Goal: Task Accomplishment & Management: Manage account settings

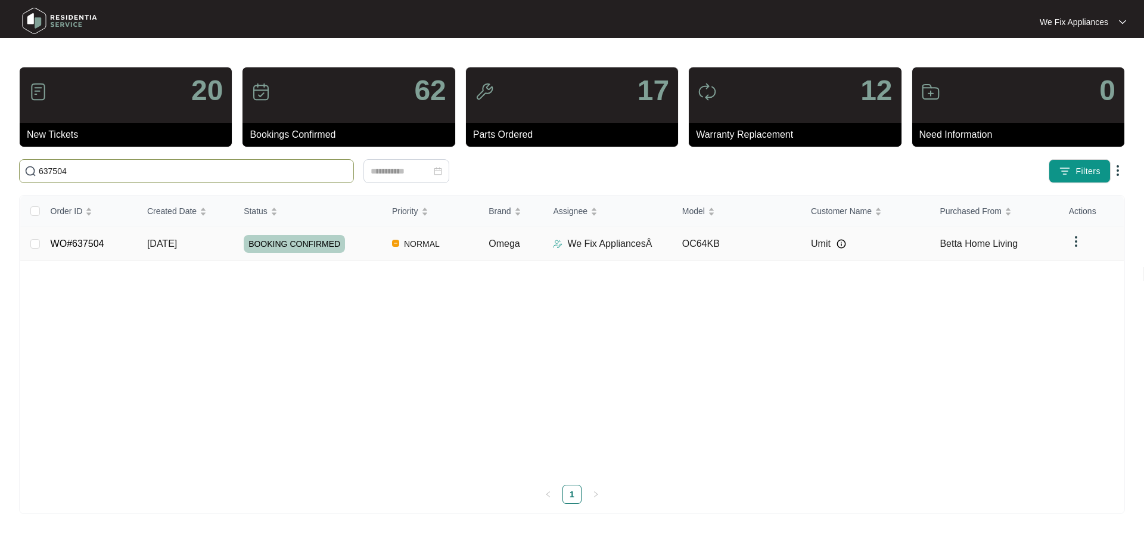
type input "637504"
click at [99, 243] on link "WO#637504" at bounding box center [78, 243] width 54 height 10
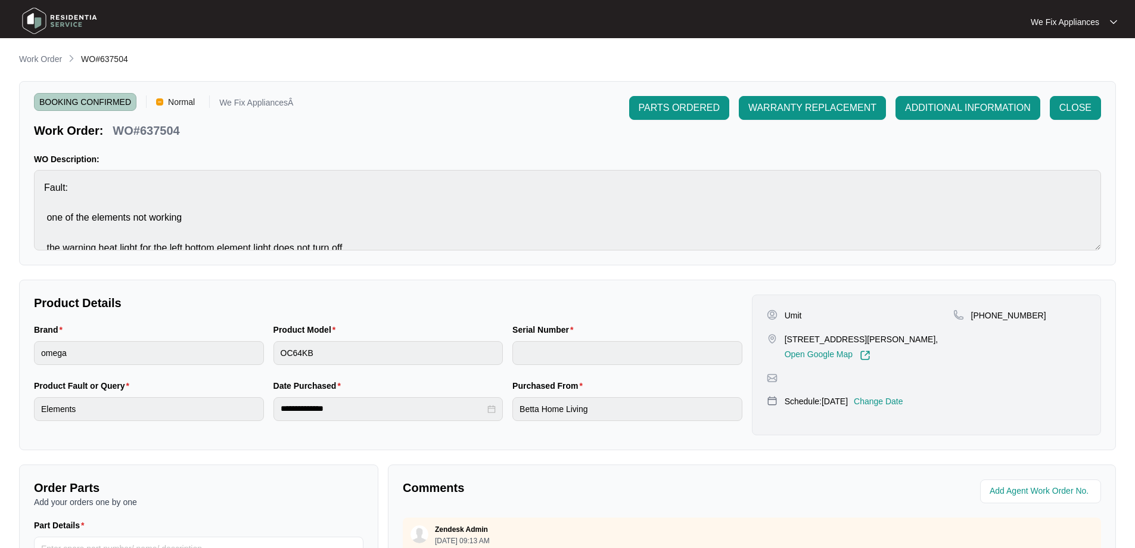
click at [886, 407] on p "Change Date" at bounding box center [878, 401] width 49 height 12
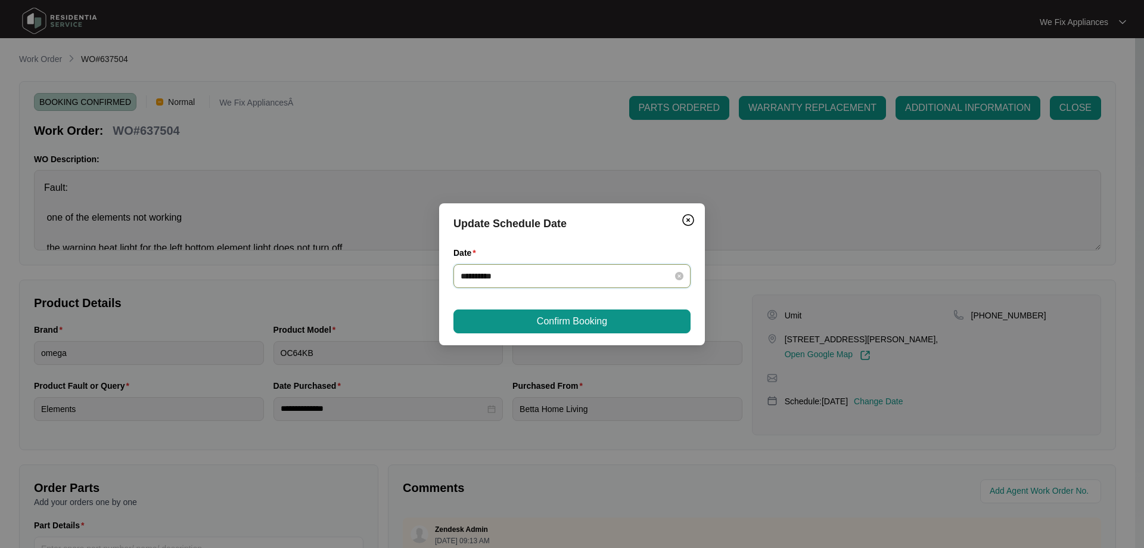
click at [524, 279] on input "**********" at bounding box center [565, 275] width 209 height 13
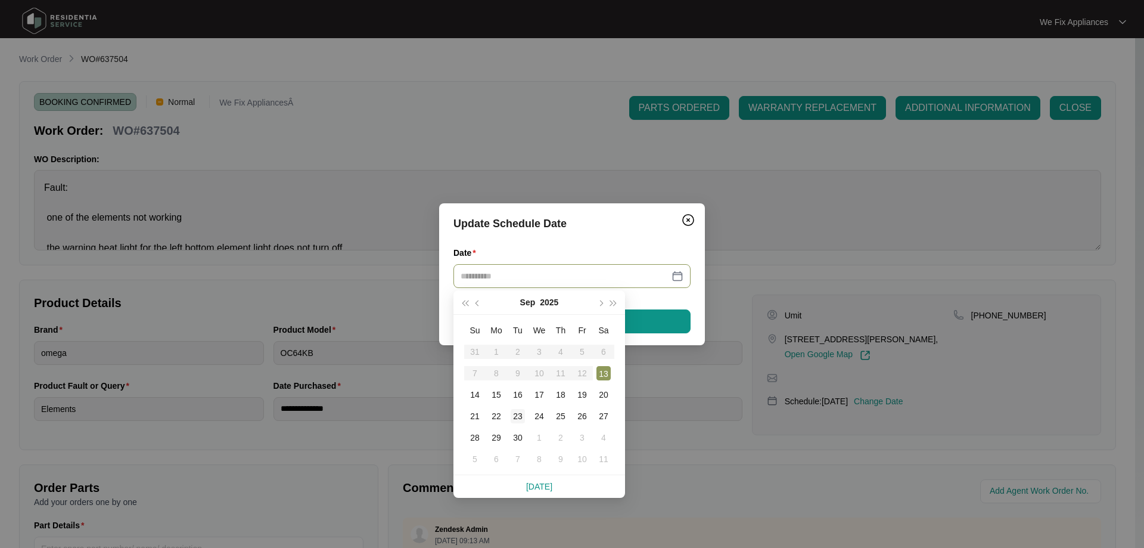
click at [520, 417] on div "23" at bounding box center [518, 416] width 14 height 14
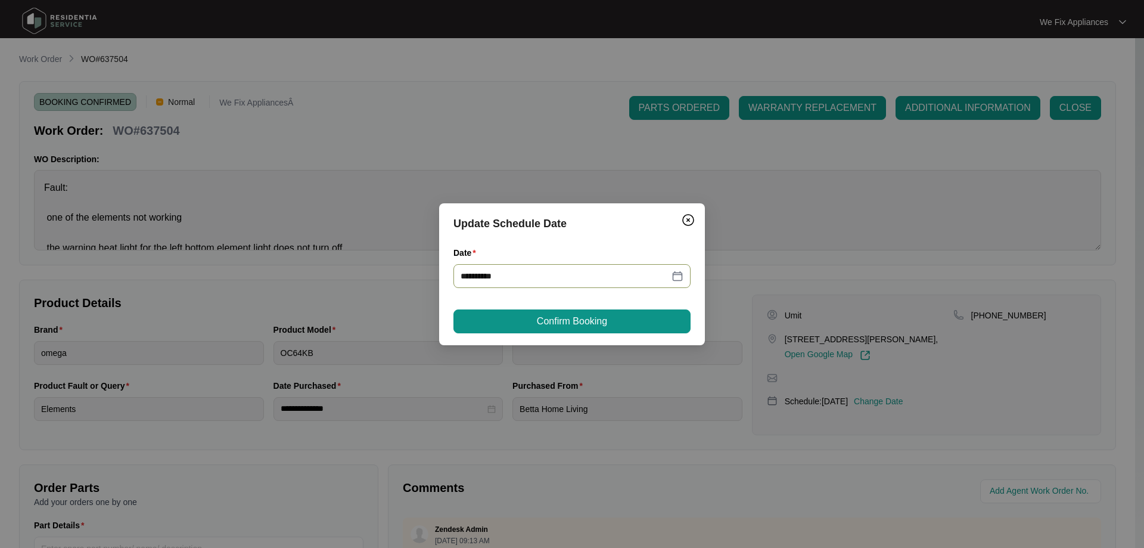
type input "**********"
click at [570, 322] on span "Confirm Booking" at bounding box center [572, 321] width 70 height 14
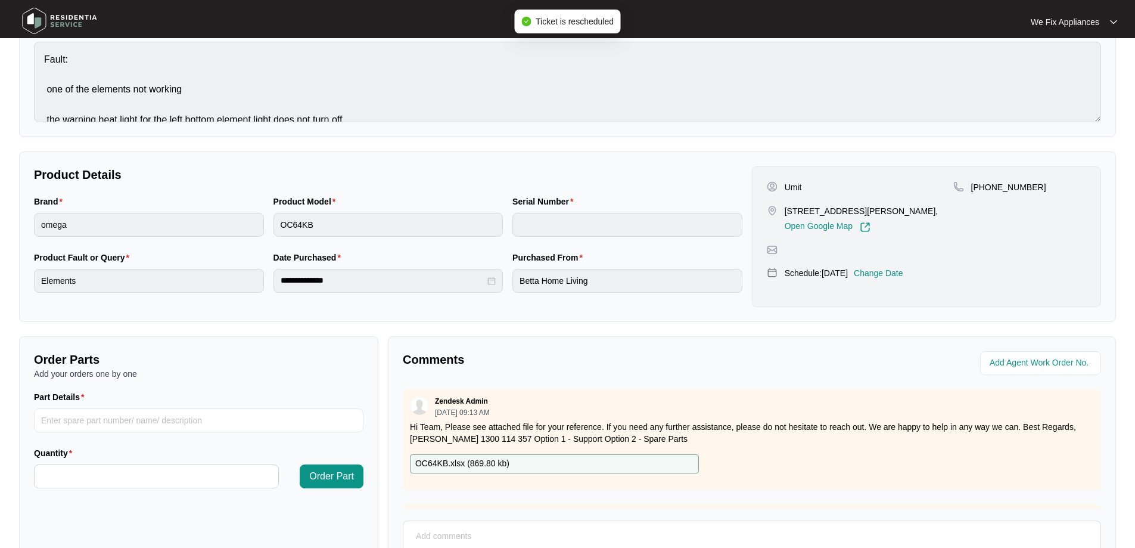
scroll to position [243, 0]
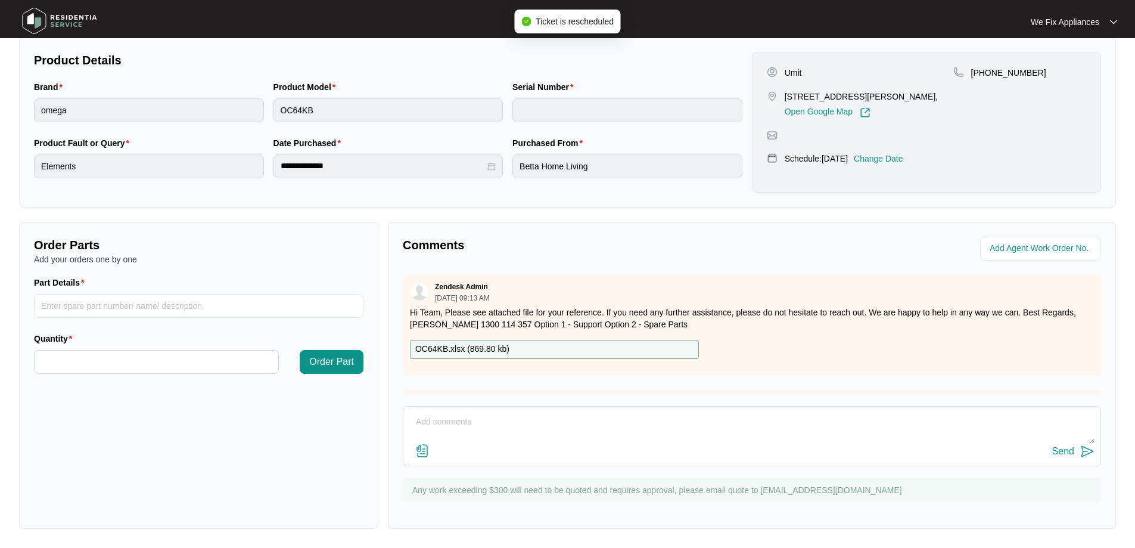
click at [520, 432] on textarea at bounding box center [751, 427] width 685 height 31
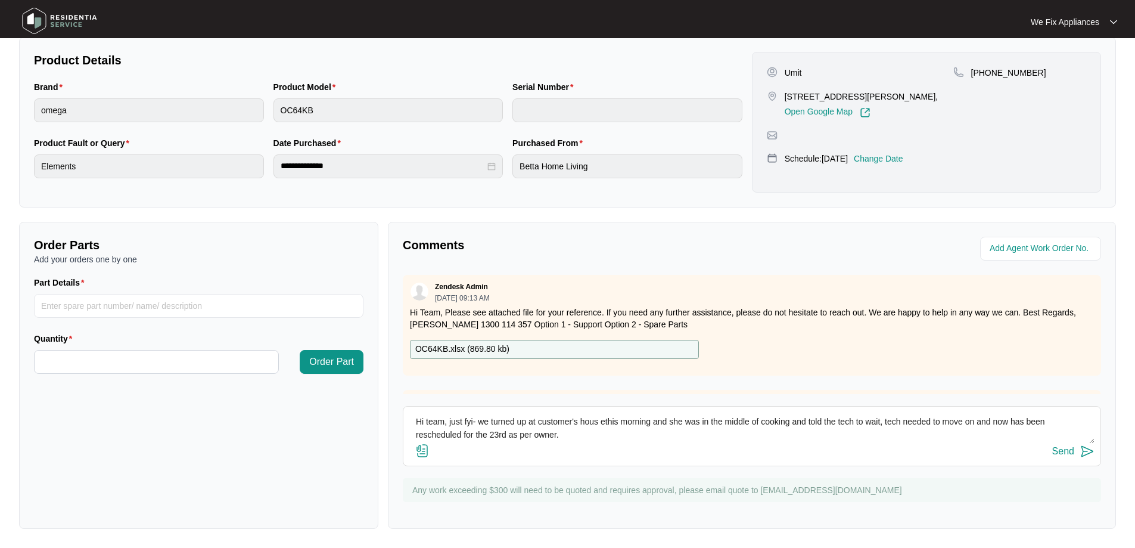
click at [579, 423] on textarea "Hi team, just fyi- we turned up at customer's hous ethis morning and she was in…" at bounding box center [751, 427] width 685 height 31
click at [854, 423] on textarea "Hi team, just fyi- we arrived this morning at tenants house and she was in the …" at bounding box center [751, 427] width 685 height 31
click at [1015, 423] on textarea "Hi team, just fyi- we arrived this morning at tenants house and she was in the …" at bounding box center [751, 427] width 685 height 31
click at [636, 439] on textarea "Hi team, just fyi- we arrived this morning at tenants house and she was in the …" at bounding box center [751, 427] width 685 height 31
type textarea "Hi team, just fyi- we arrived this morning at tenants house and she was in the …"
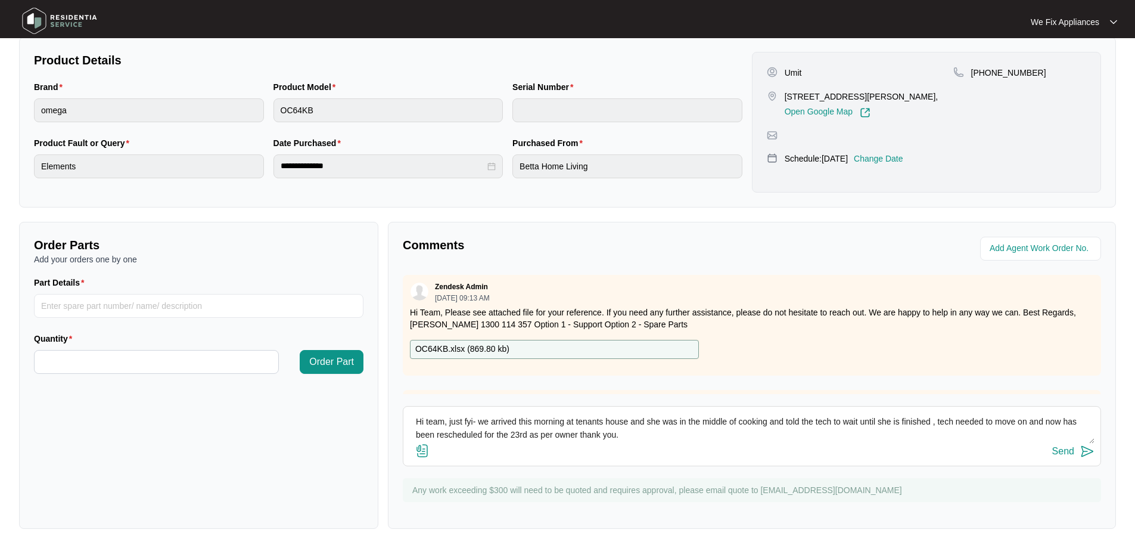
click at [1065, 448] on div "Send" at bounding box center [1063, 451] width 22 height 11
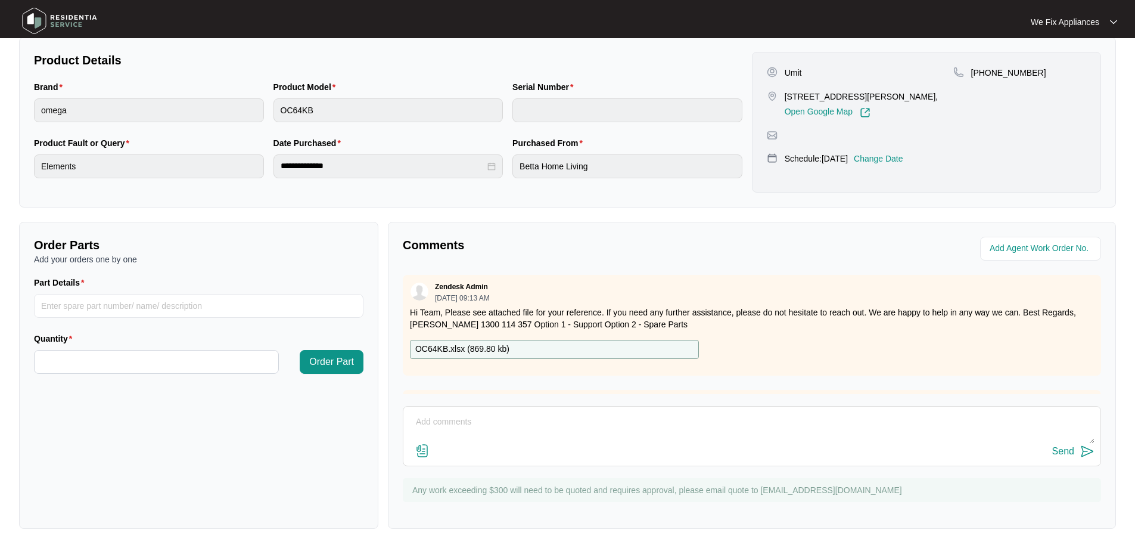
click at [69, 20] on img at bounding box center [59, 21] width 83 height 36
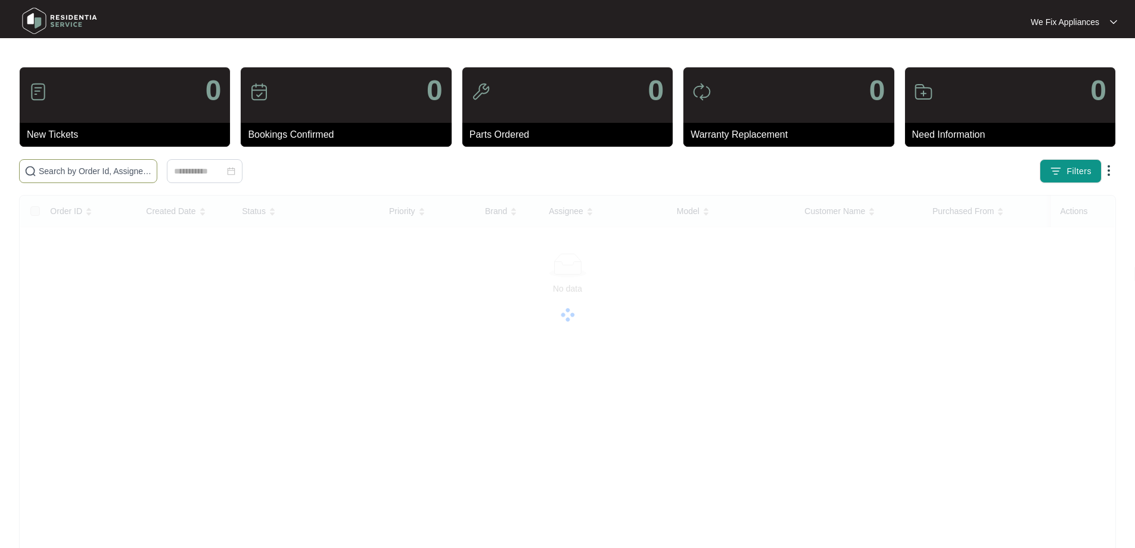
paste input "640210"
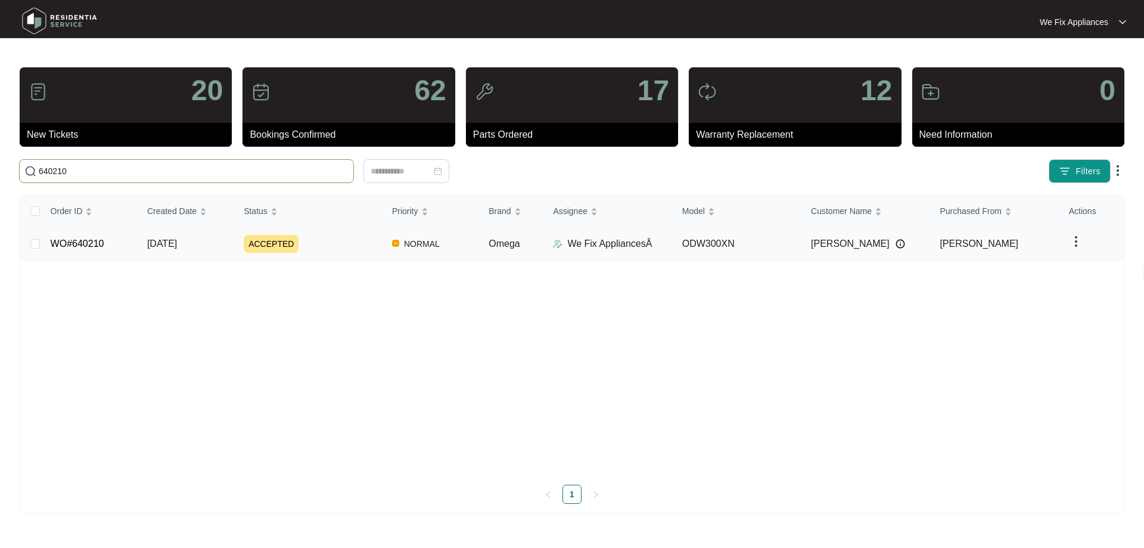
type input "640210"
click at [89, 243] on link "WO#640210" at bounding box center [78, 243] width 54 height 10
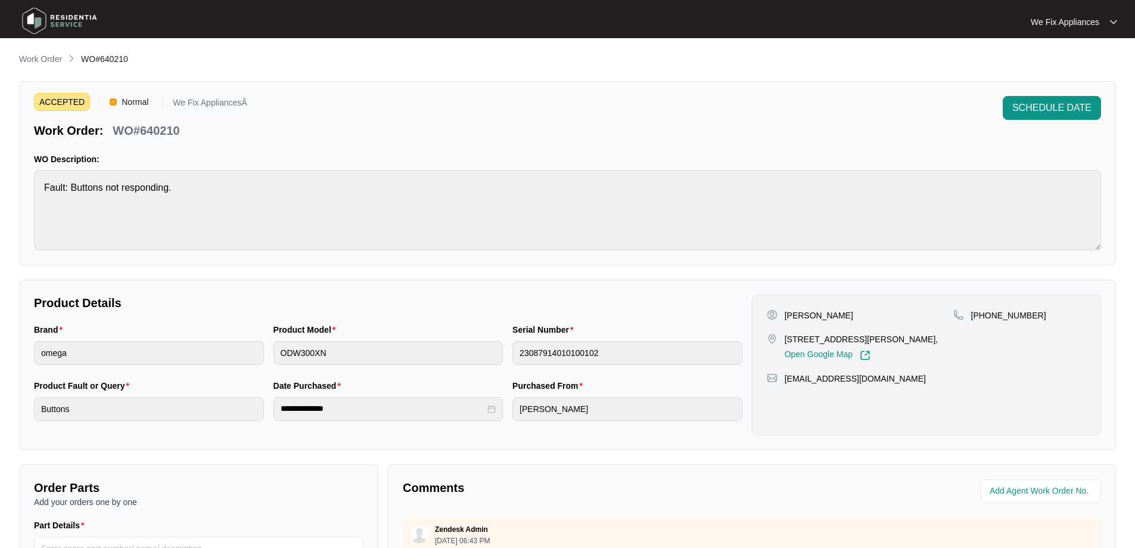
click at [1052, 105] on span "SCHEDULE DATE" at bounding box center [1051, 108] width 79 height 14
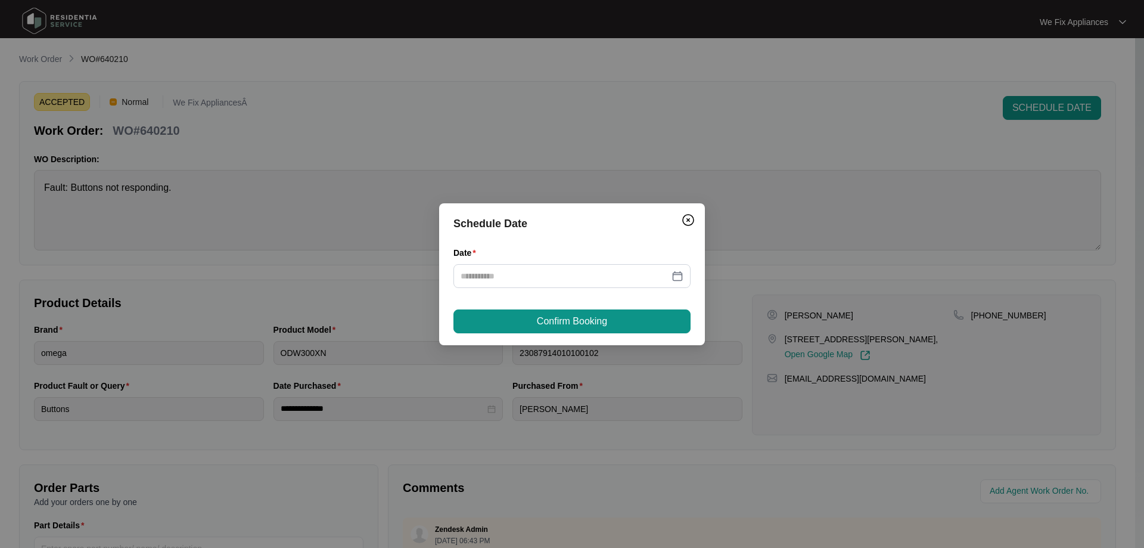
drag, startPoint x: 584, startPoint y: 292, endPoint x: 624, endPoint y: 251, distance: 57.3
click at [585, 310] on div "Schedule Date Date Confirm Booking" at bounding box center [572, 274] width 266 height 142
drag, startPoint x: 596, startPoint y: 265, endPoint x: 598, endPoint y: 272, distance: 8.1
click at [596, 265] on div at bounding box center [571, 276] width 237 height 24
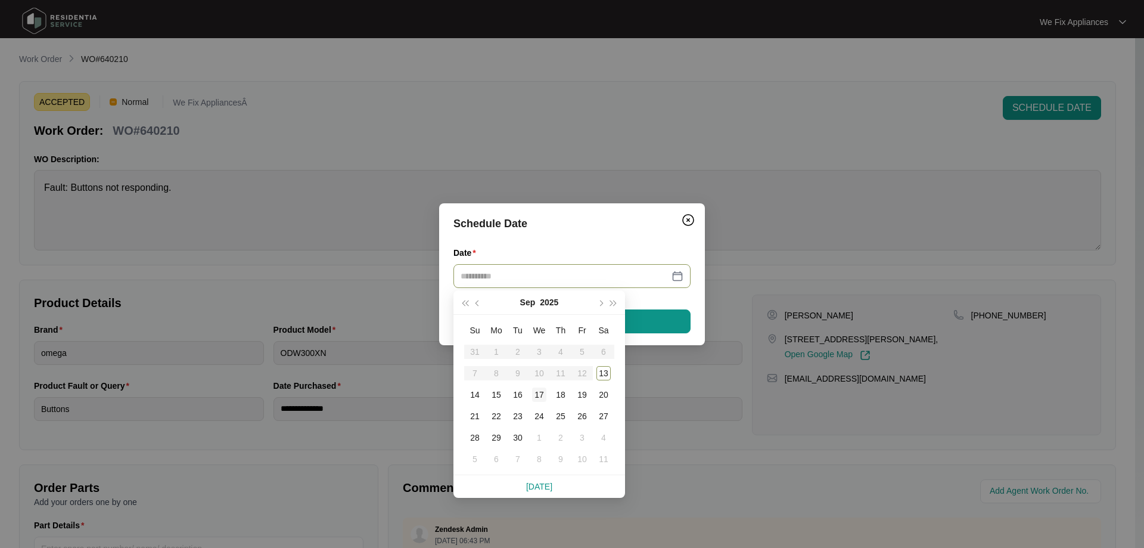
type input "**********"
click at [526, 391] on td "16" at bounding box center [517, 394] width 21 height 21
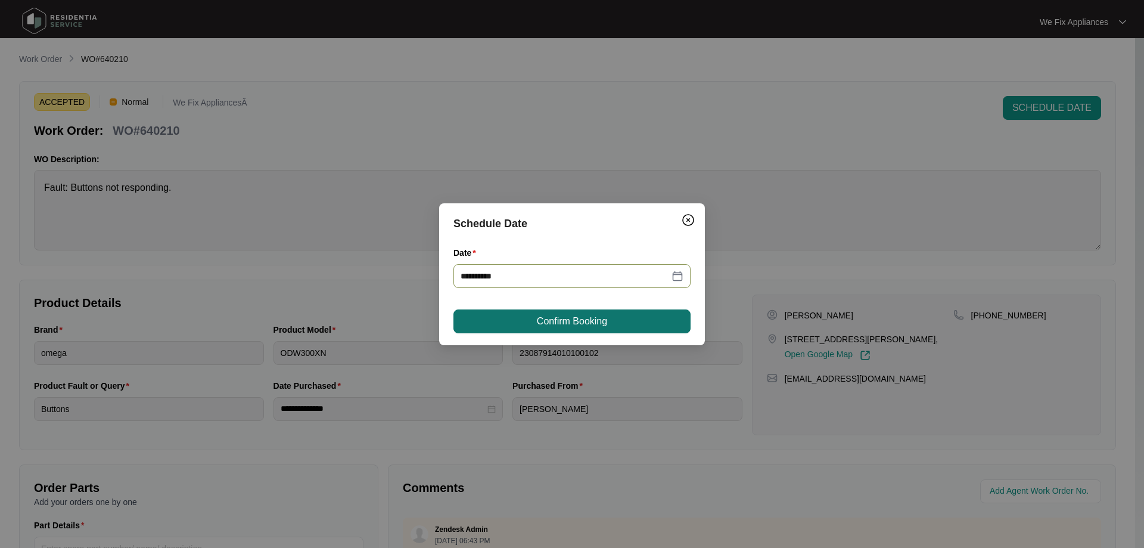
type input "**********"
click at [550, 320] on span "Confirm Booking" at bounding box center [572, 321] width 70 height 14
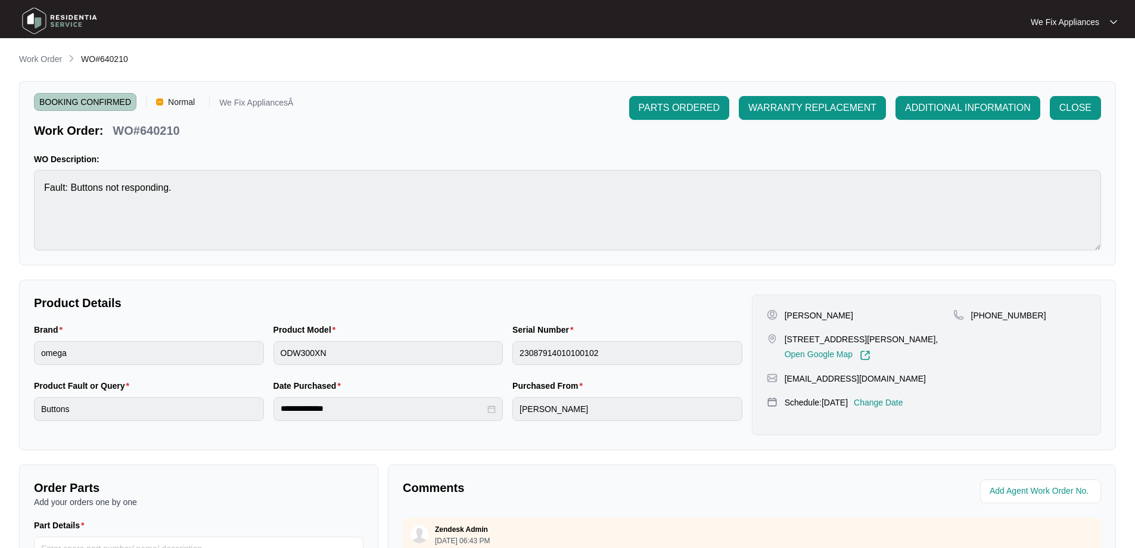
click at [64, 29] on img at bounding box center [59, 21] width 83 height 36
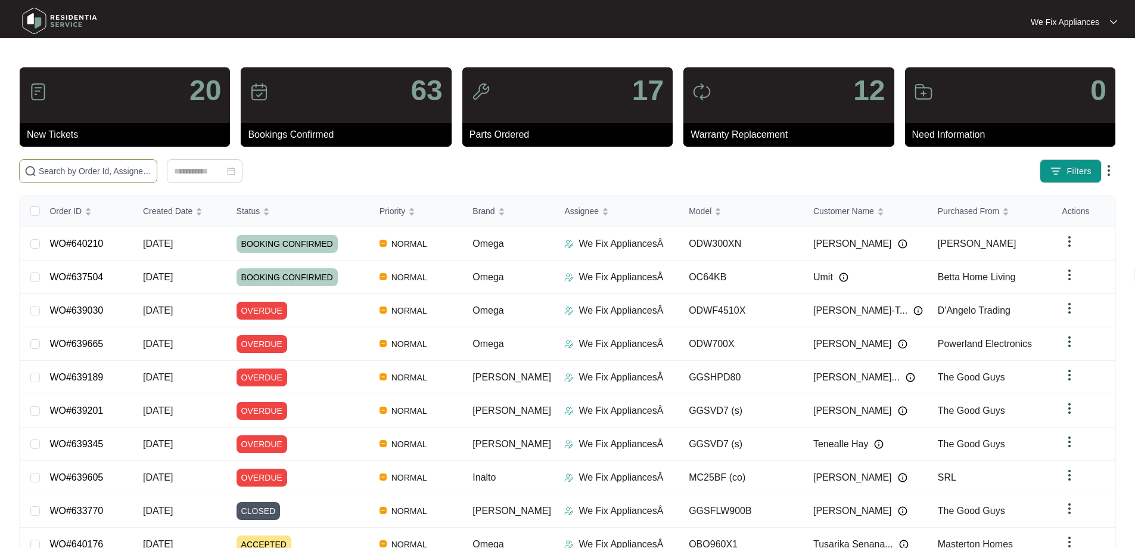
paste input "640176"
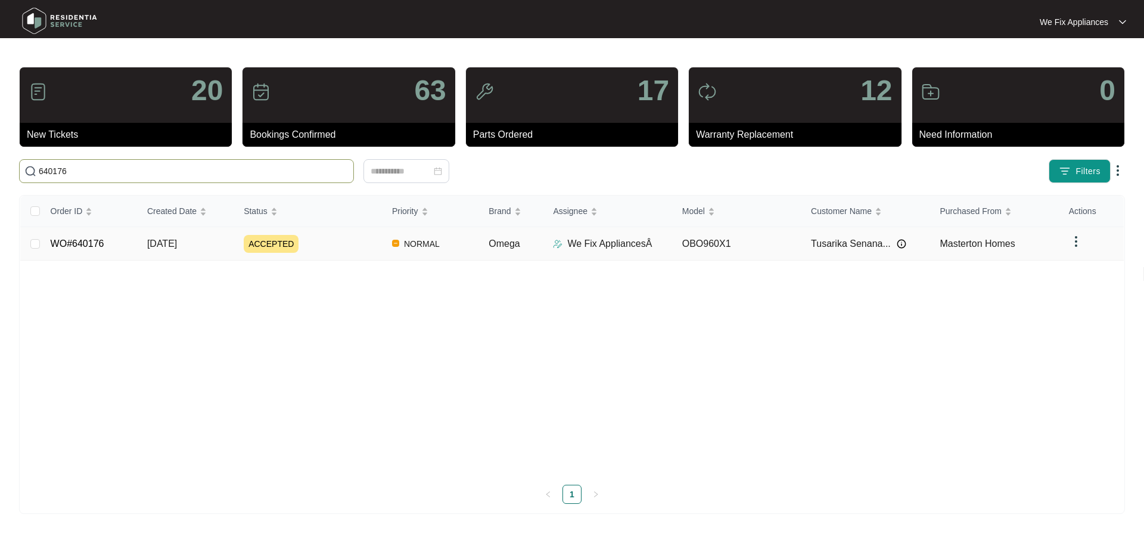
type input "640176"
click at [95, 243] on link "WO#640176" at bounding box center [78, 243] width 54 height 10
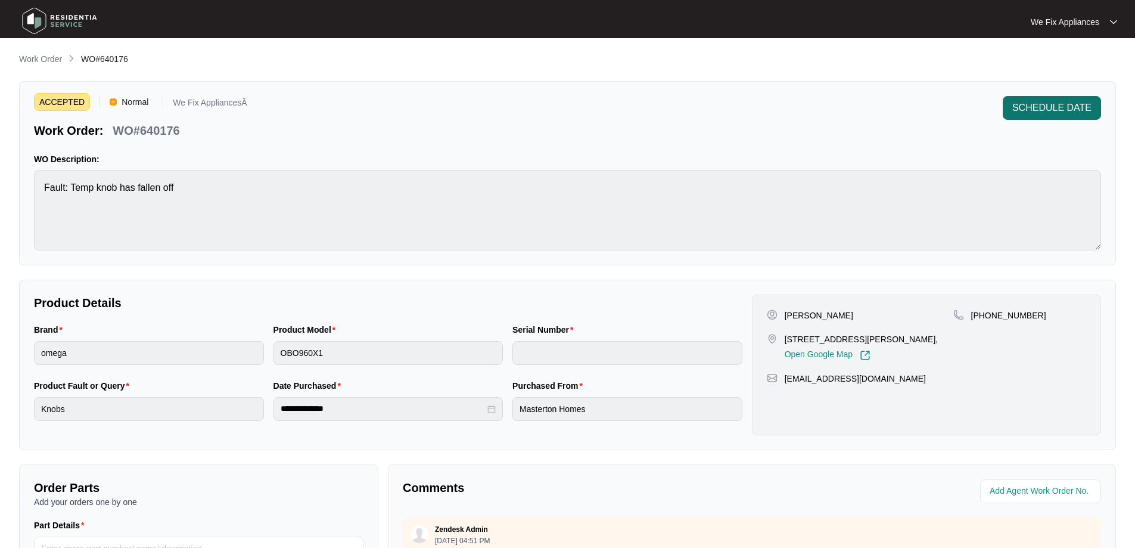
click at [1094, 116] on button "SCHEDULE DATE" at bounding box center [1052, 108] width 98 height 24
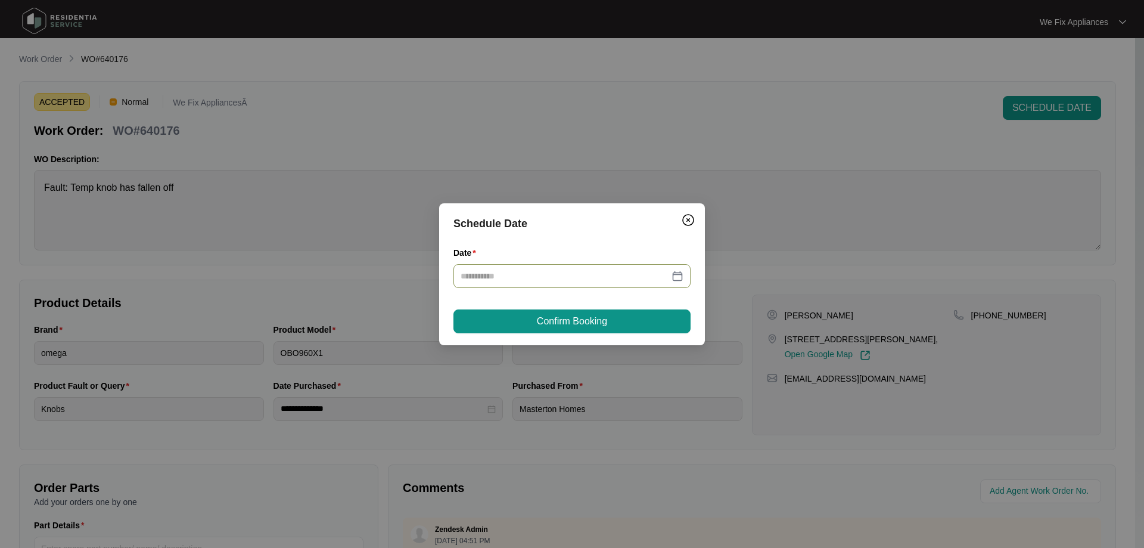
click at [502, 279] on input "Date" at bounding box center [565, 275] width 209 height 13
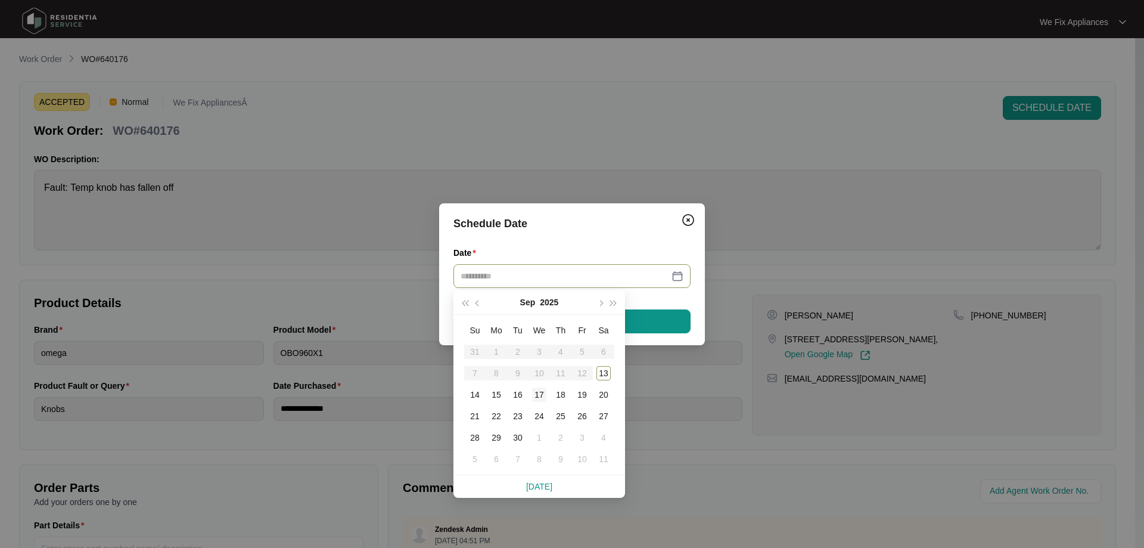
type input "**********"
click at [539, 390] on div "17" at bounding box center [539, 394] width 14 height 14
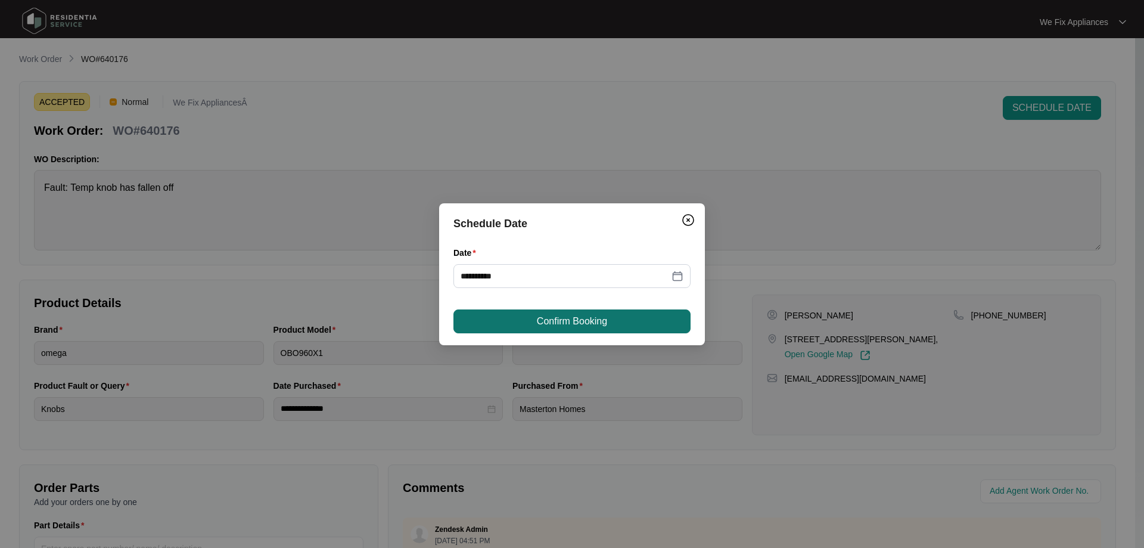
click at [561, 321] on span "Confirm Booking" at bounding box center [572, 321] width 70 height 14
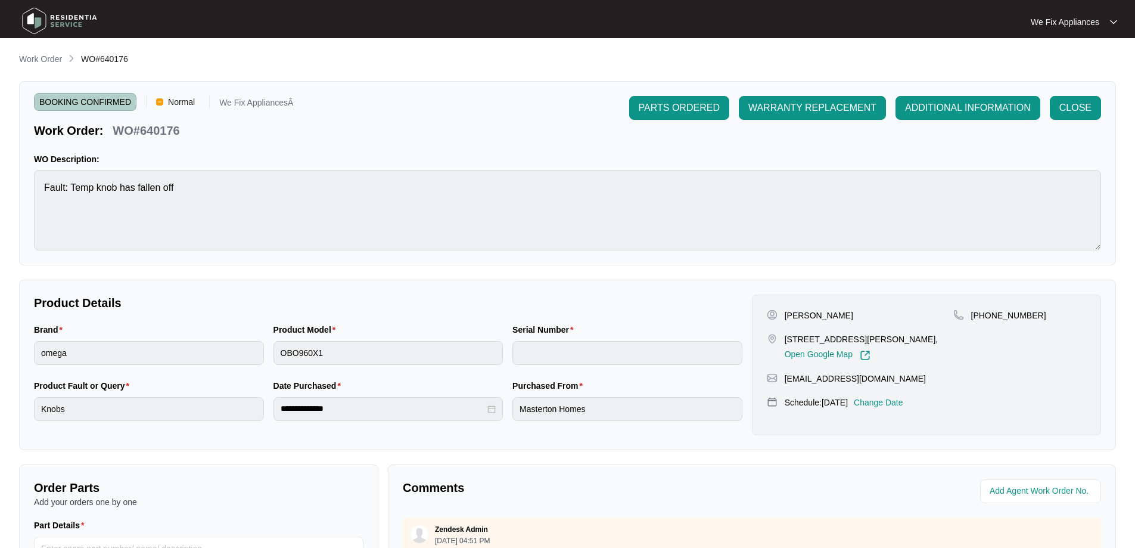
click at [56, 24] on img at bounding box center [59, 21] width 83 height 36
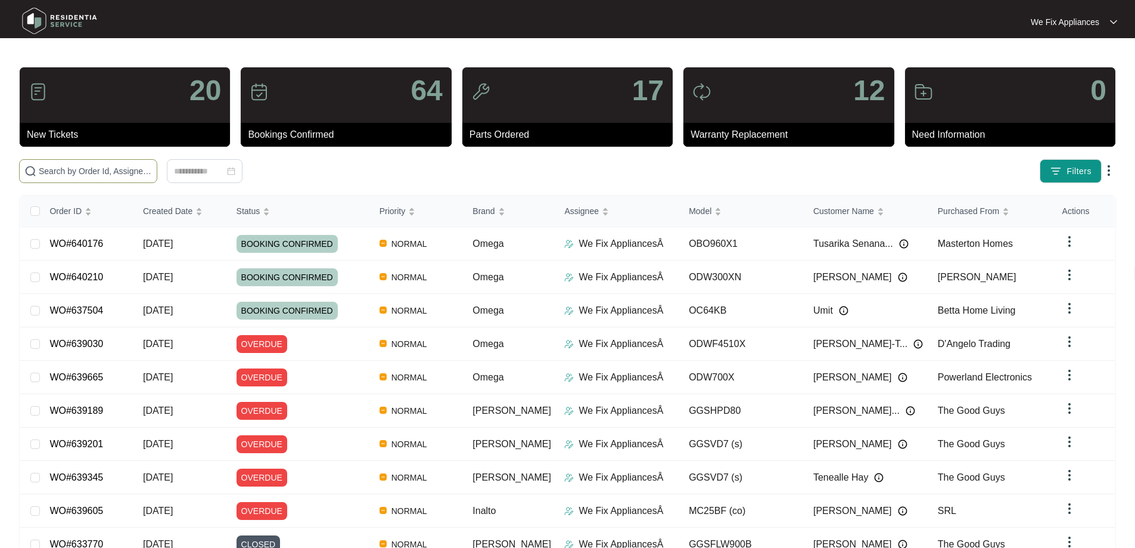
paste input "640116"
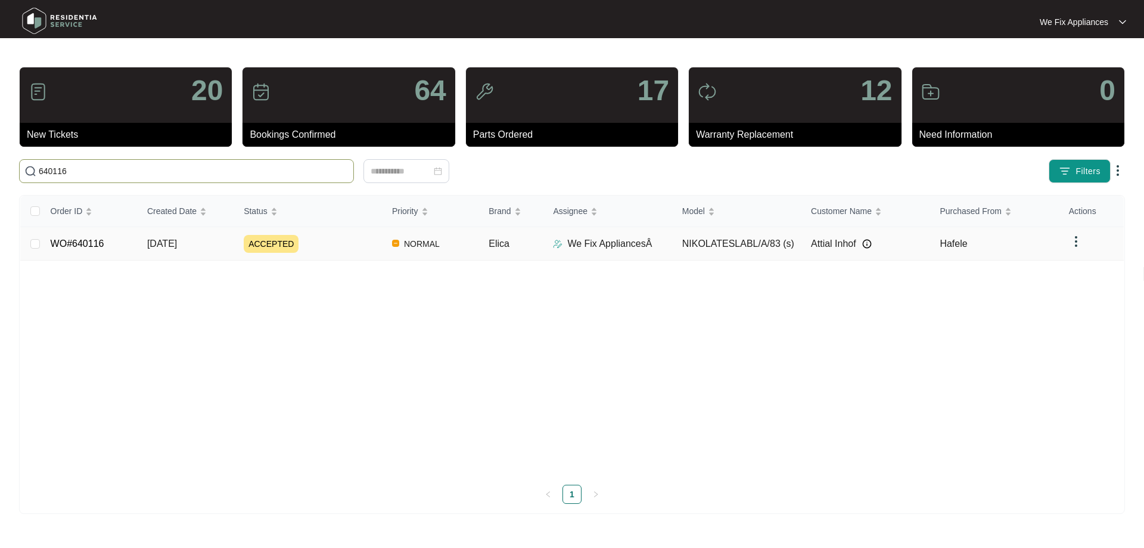
type input "640116"
click at [89, 247] on link "WO#640116" at bounding box center [78, 243] width 54 height 10
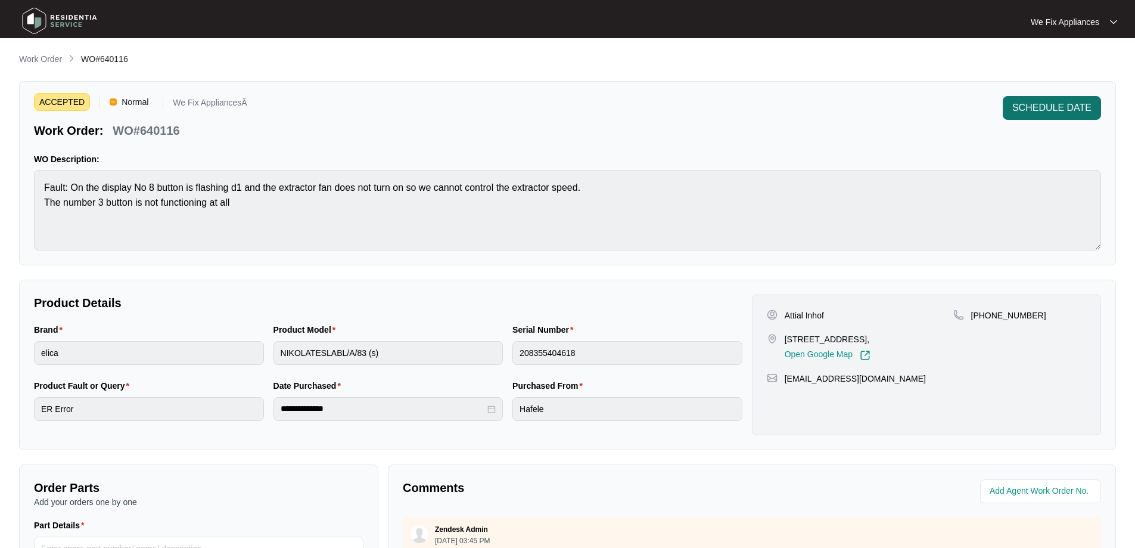
click at [1069, 114] on span "SCHEDULE DATE" at bounding box center [1051, 108] width 79 height 14
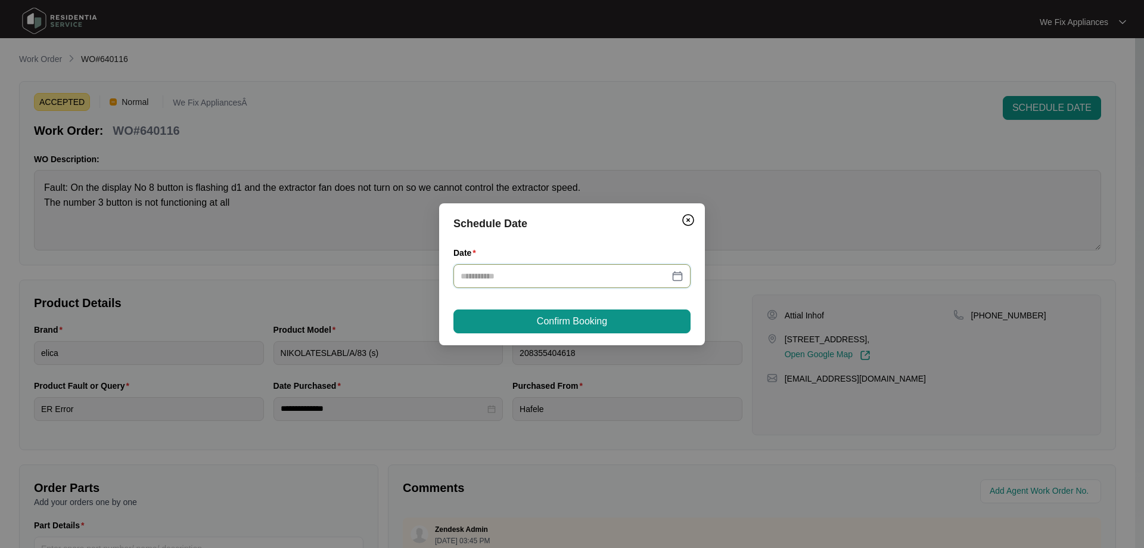
click at [549, 274] on input "Date" at bounding box center [565, 275] width 209 height 13
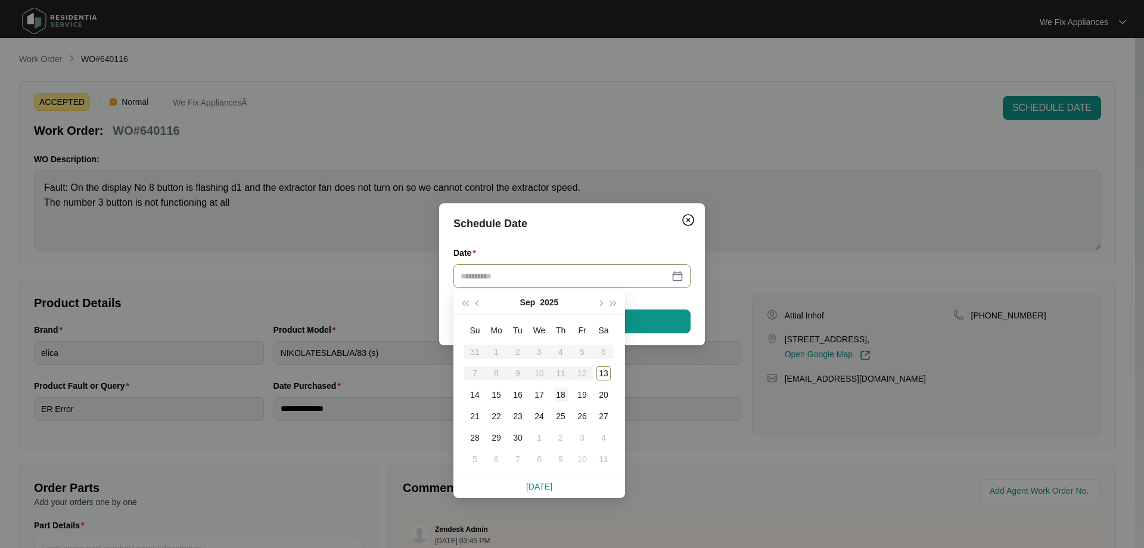
type input "**********"
click at [557, 394] on div "18" at bounding box center [561, 394] width 14 height 14
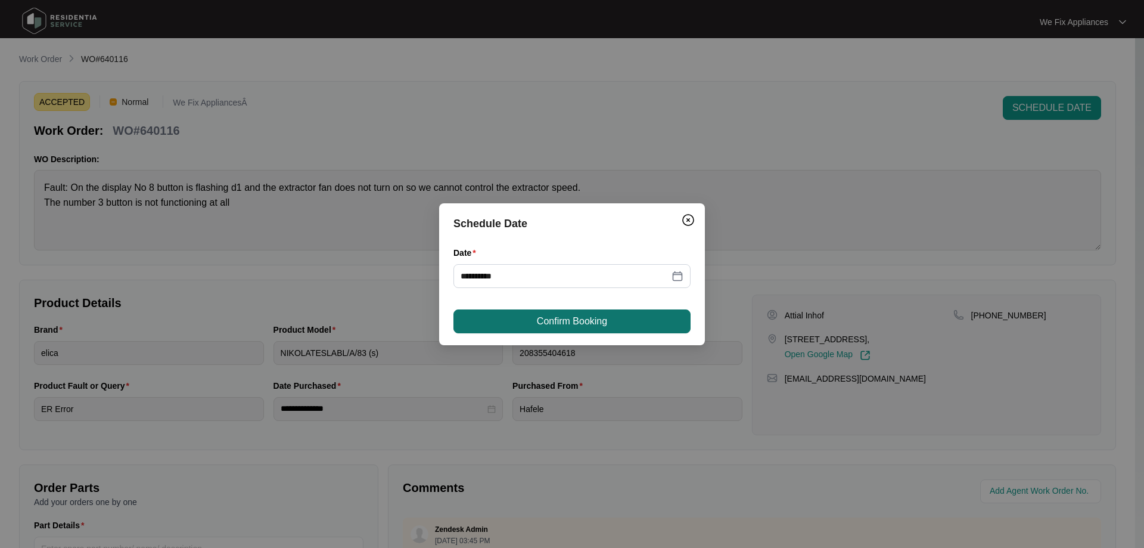
click at [558, 321] on span "Confirm Booking" at bounding box center [572, 321] width 70 height 14
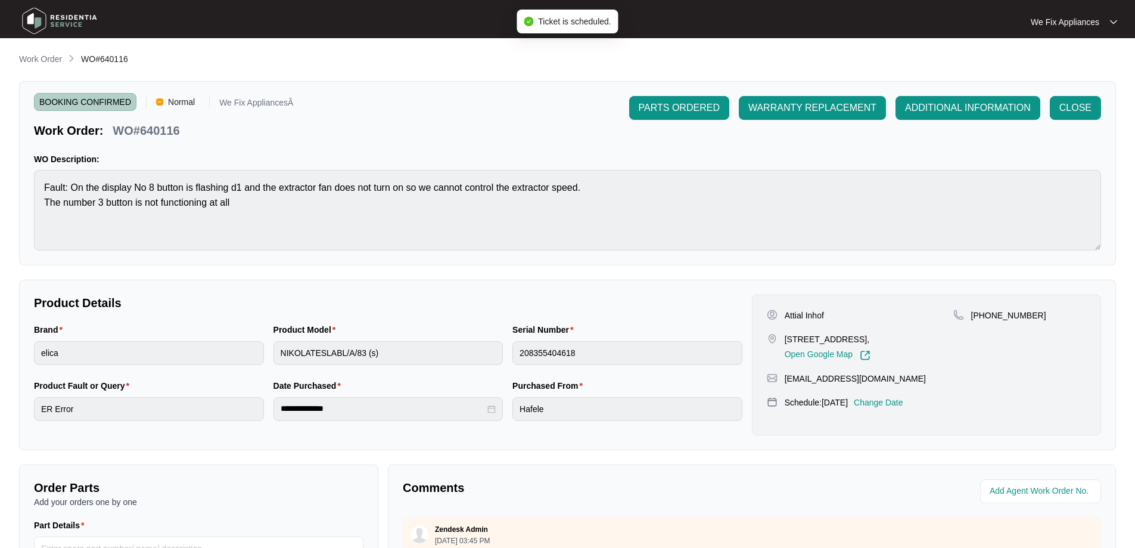
click at [78, 27] on img at bounding box center [59, 21] width 83 height 36
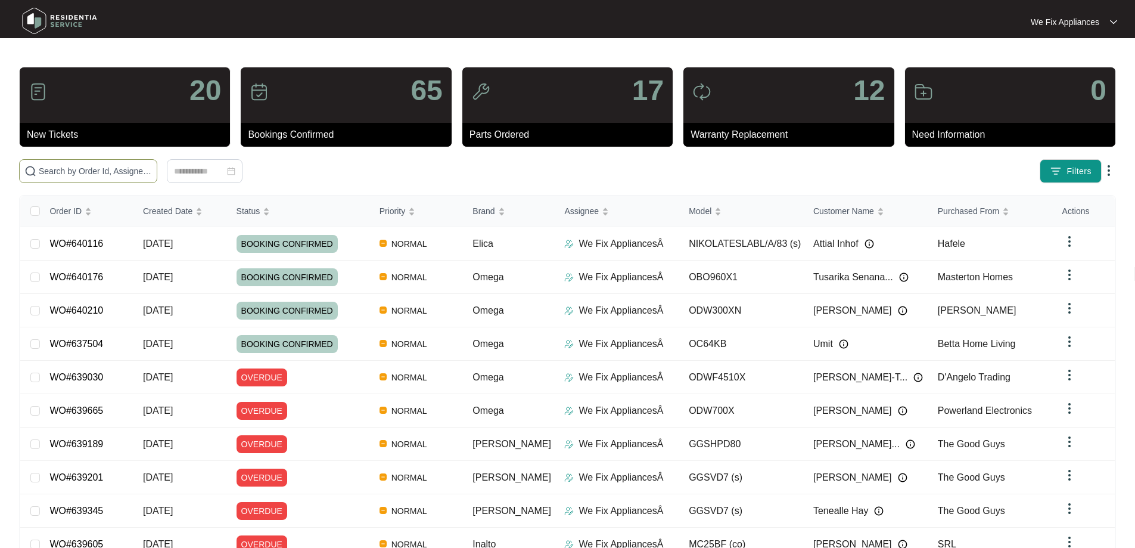
drag, startPoint x: 102, startPoint y: 178, endPoint x: 53, endPoint y: 167, distance: 49.9
paste input "636914"
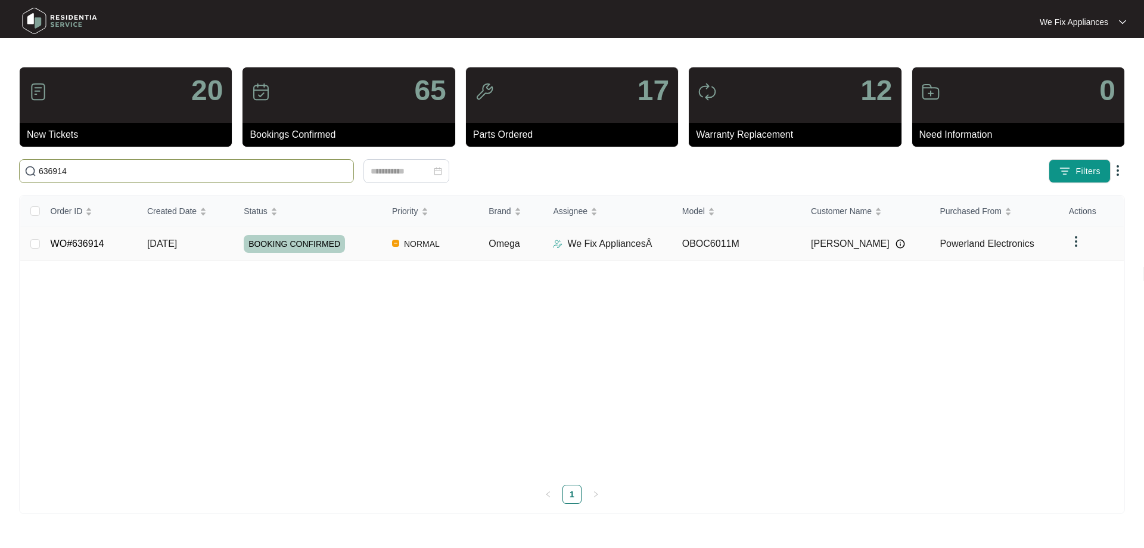
type input "636914"
click at [85, 244] on link "WO#636914" at bounding box center [78, 243] width 54 height 10
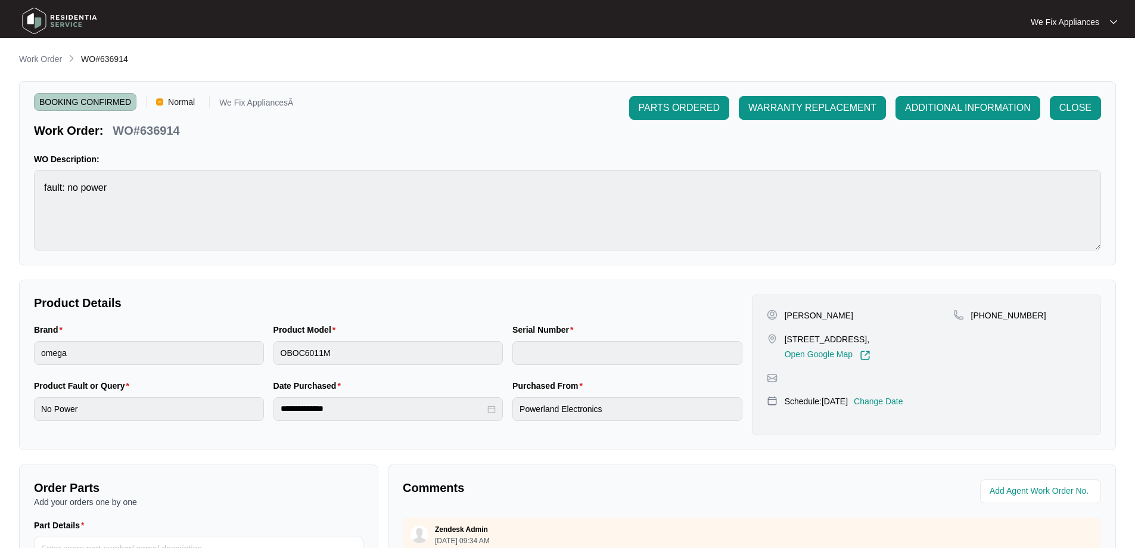
click at [900, 406] on p "Change Date" at bounding box center [878, 401] width 49 height 12
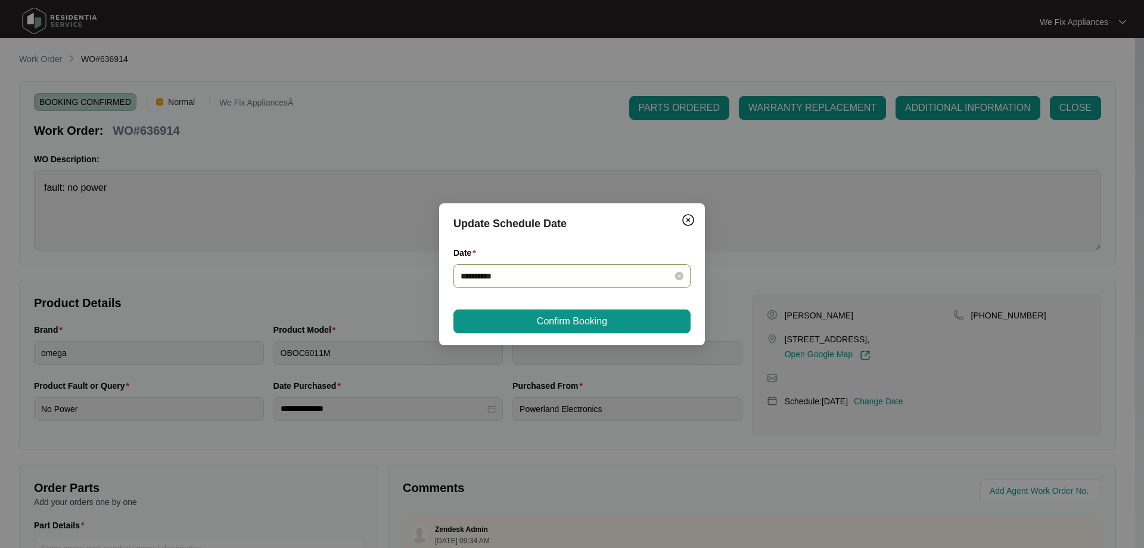
click at [549, 279] on input "**********" at bounding box center [565, 275] width 209 height 13
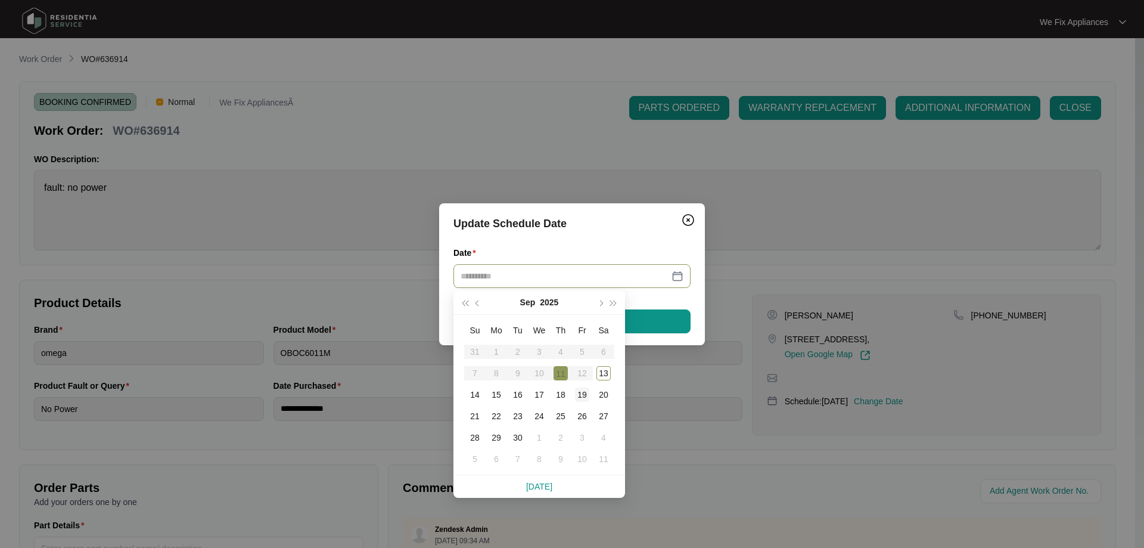
type input "**********"
click at [577, 391] on div "19" at bounding box center [582, 394] width 14 height 14
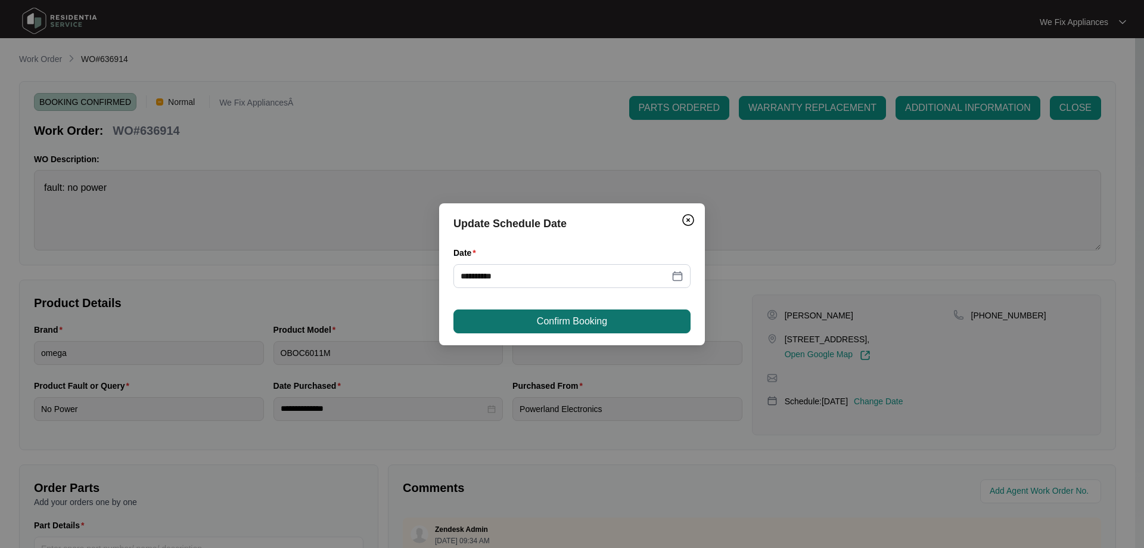
click at [586, 317] on span "Confirm Booking" at bounding box center [572, 321] width 70 height 14
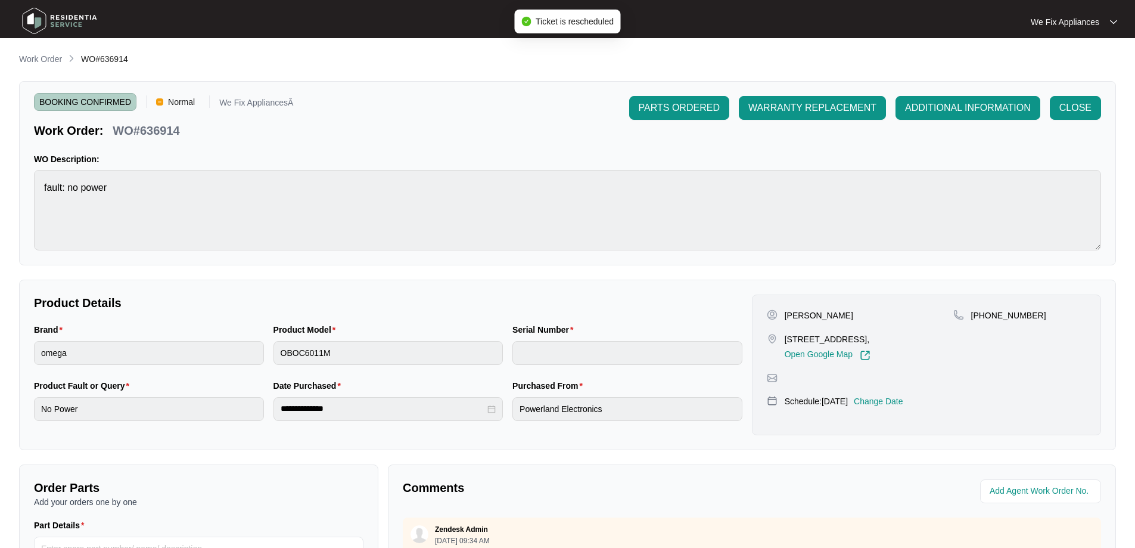
click at [60, 24] on img at bounding box center [59, 21] width 83 height 36
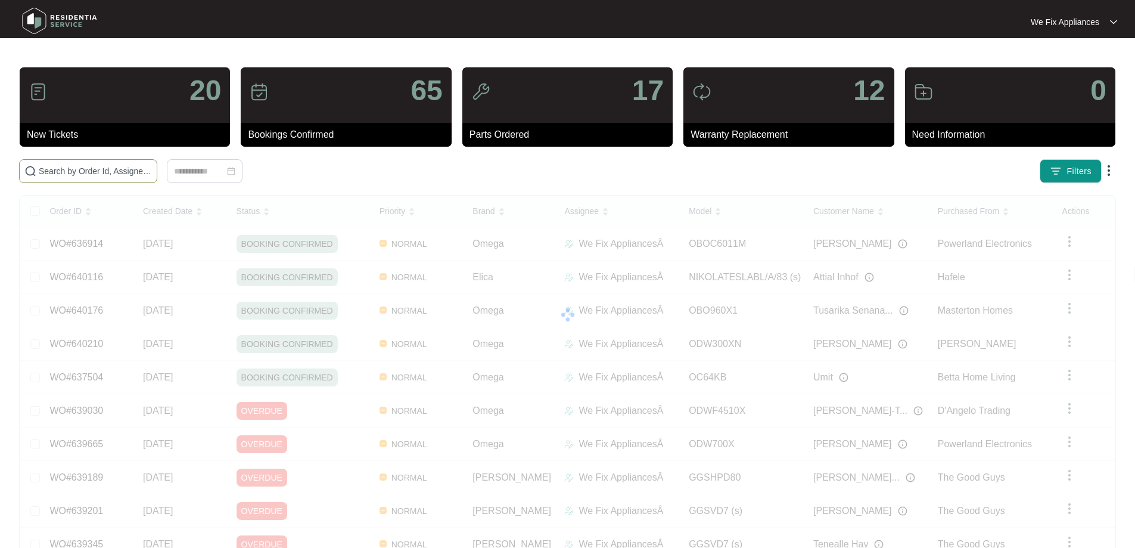
paste input "636921"
type input "636921"
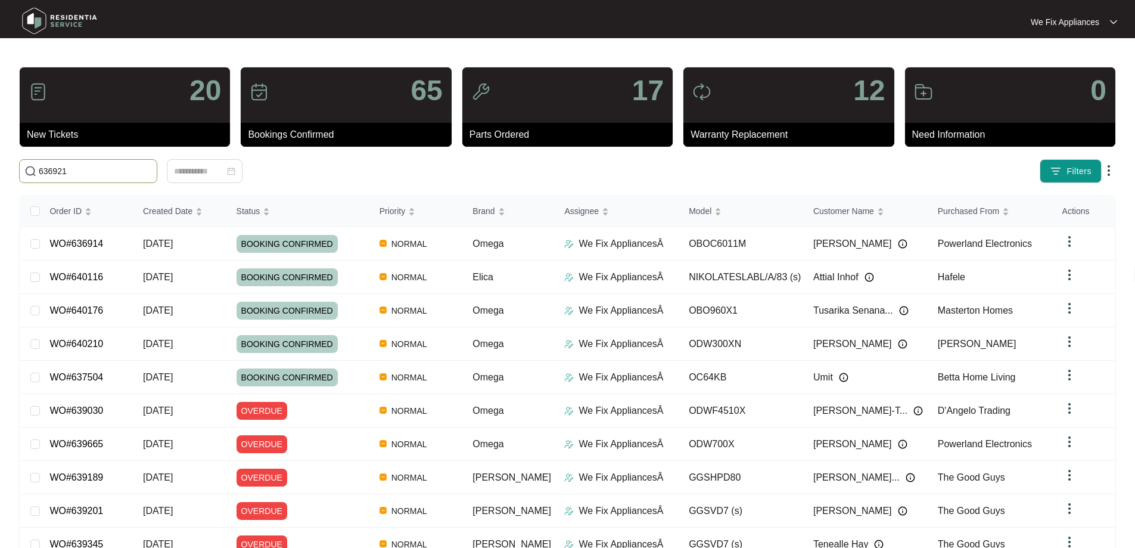
drag, startPoint x: 92, startPoint y: 170, endPoint x: 0, endPoint y: 164, distance: 92.6
click at [0, 164] on main "20 New Tickets 65 Bookings Confirmed 17 Parts Ordered 12 Warranty Replacement 0…" at bounding box center [567, 309] width 1135 height 619
paste input "636921"
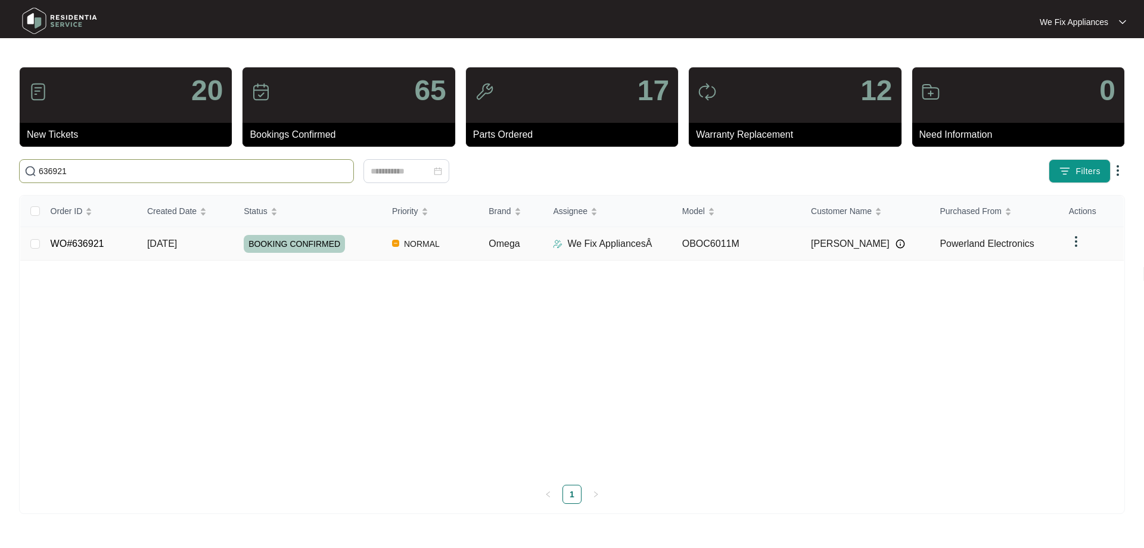
type input "636921"
click at [85, 238] on link "WO#636921" at bounding box center [78, 243] width 54 height 10
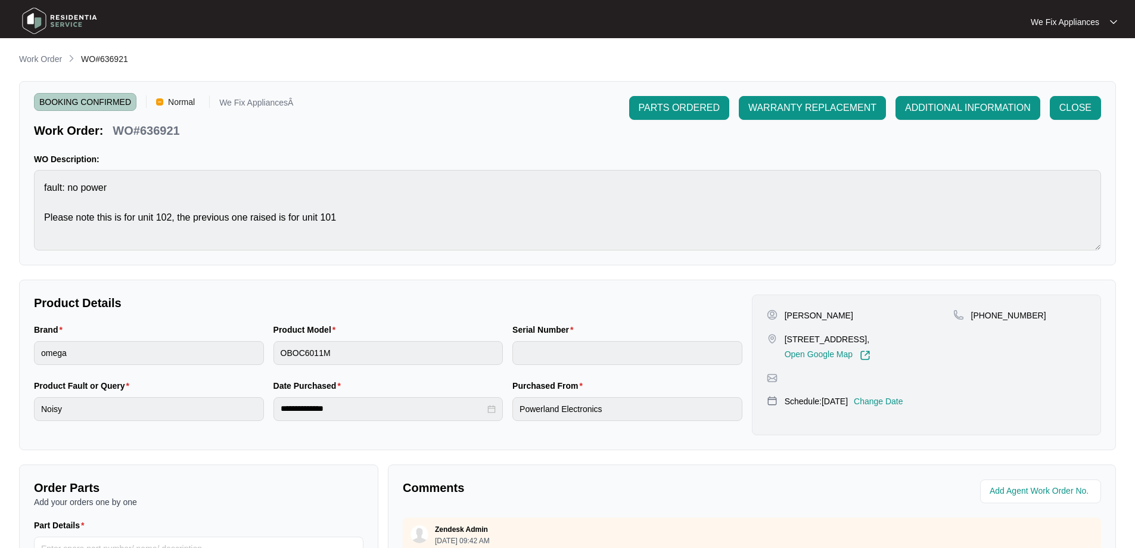
drag, startPoint x: 908, startPoint y: 403, endPoint x: 908, endPoint y: 410, distance: 6.6
click at [907, 405] on div "[PERSON_NAME] [STREET_ADDRESS], Open Google Map [PHONE_NUMBER] Schedule: [DATE]…" at bounding box center [926, 364] width 349 height 141
click at [903, 407] on p "Change Date" at bounding box center [878, 401] width 49 height 12
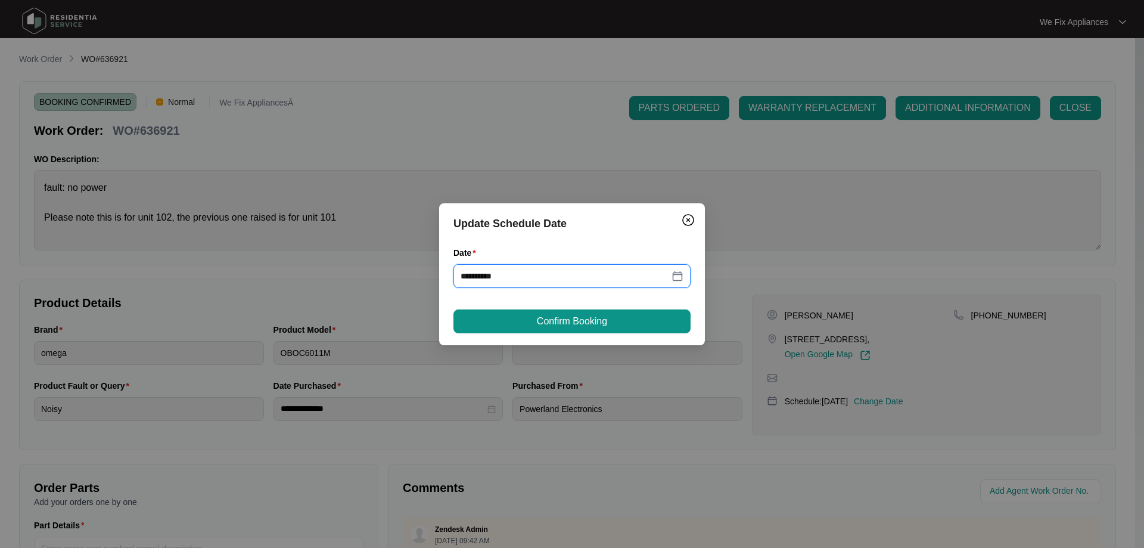
drag, startPoint x: 551, startPoint y: 290, endPoint x: 558, endPoint y: 284, distance: 8.5
click at [552, 290] on div "**********" at bounding box center [571, 274] width 237 height 56
click at [558, 271] on input "**********" at bounding box center [565, 275] width 209 height 13
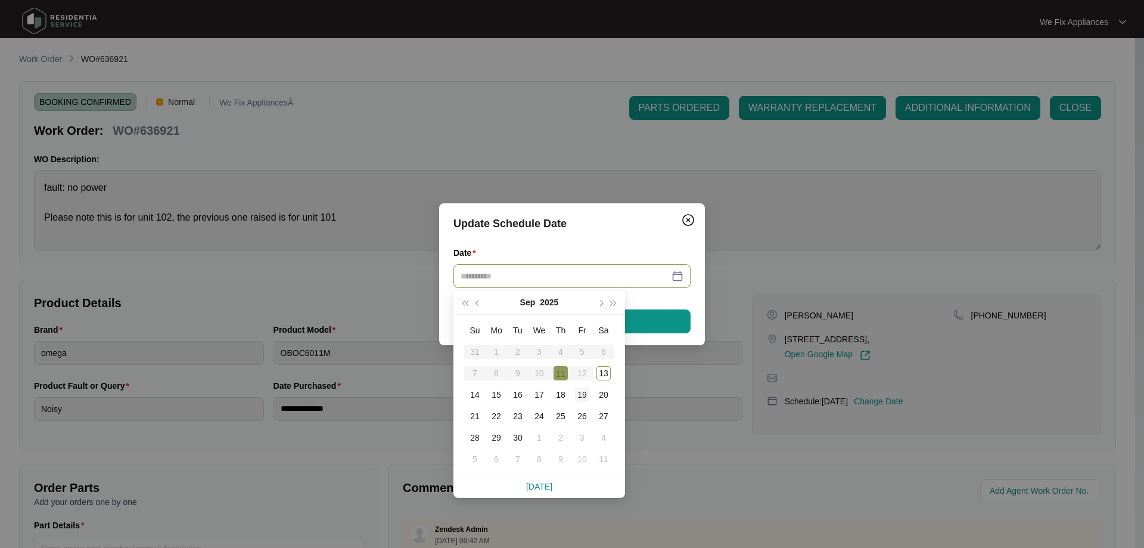
click at [581, 392] on div "19" at bounding box center [582, 394] width 14 height 14
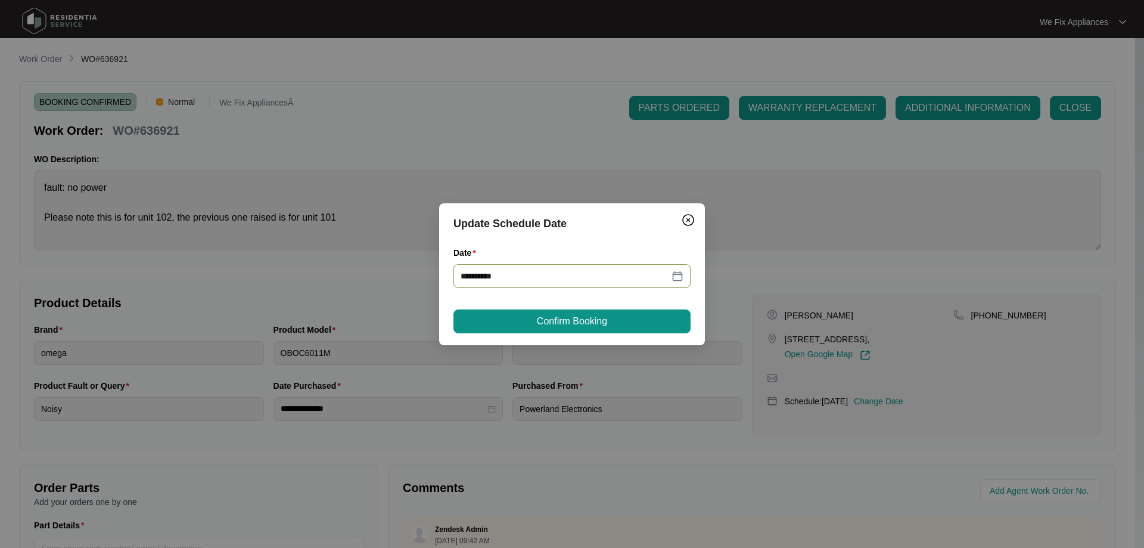
type input "**********"
click at [597, 312] on button "Confirm Booking" at bounding box center [571, 321] width 237 height 24
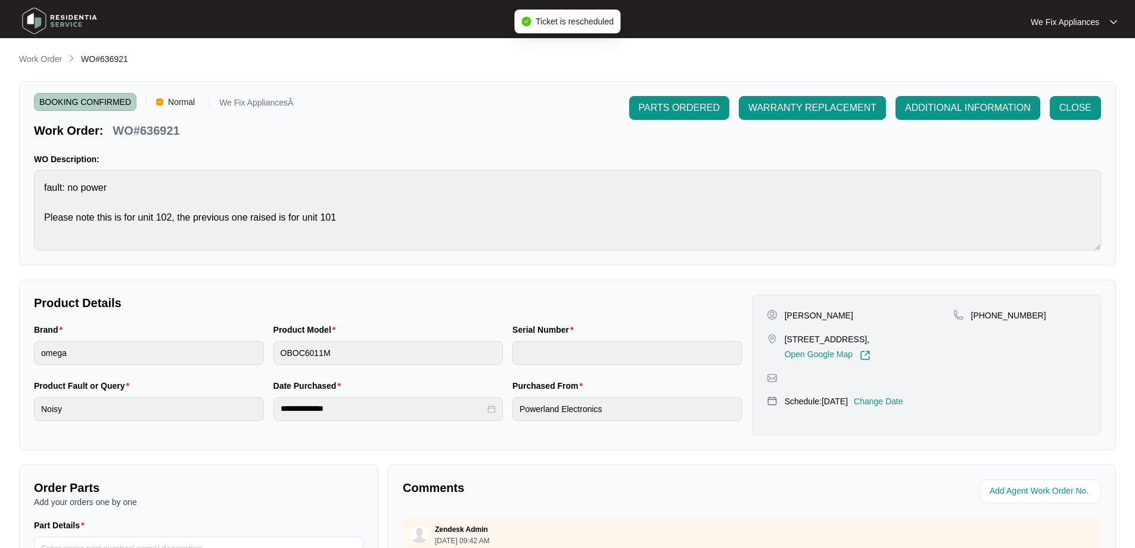
drag, startPoint x: 74, startPoint y: 22, endPoint x: 80, endPoint y: 23, distance: 6.0
click at [74, 24] on img at bounding box center [59, 21] width 83 height 36
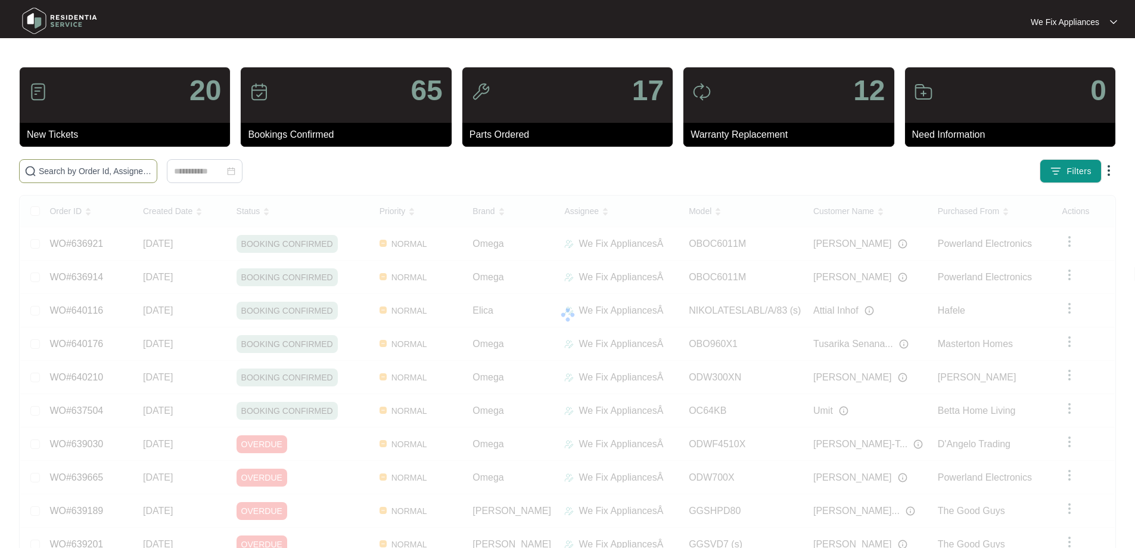
drag, startPoint x: 110, startPoint y: 167, endPoint x: 110, endPoint y: 176, distance: 8.4
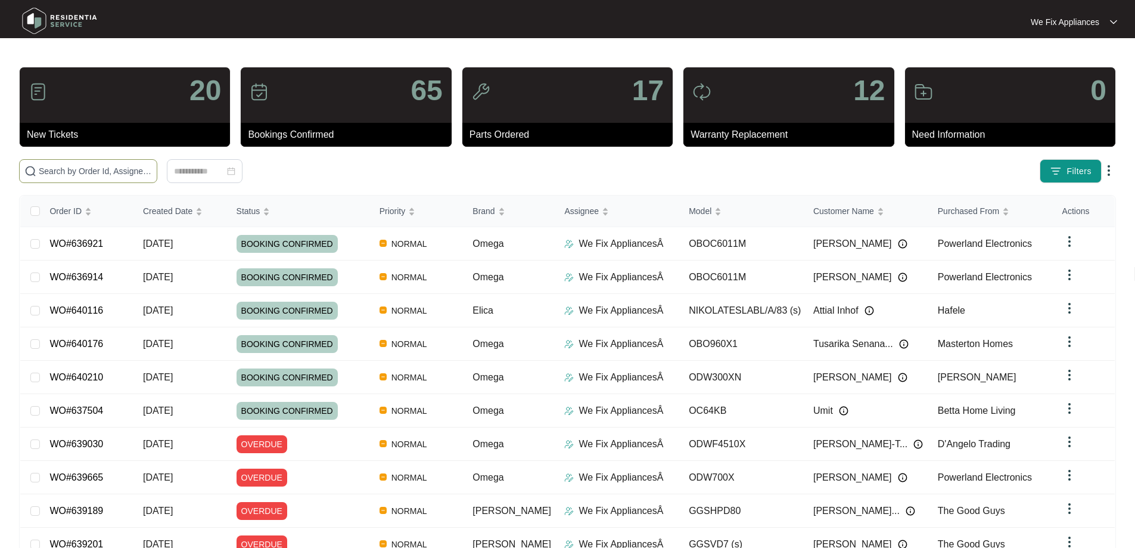
paste input "631079"
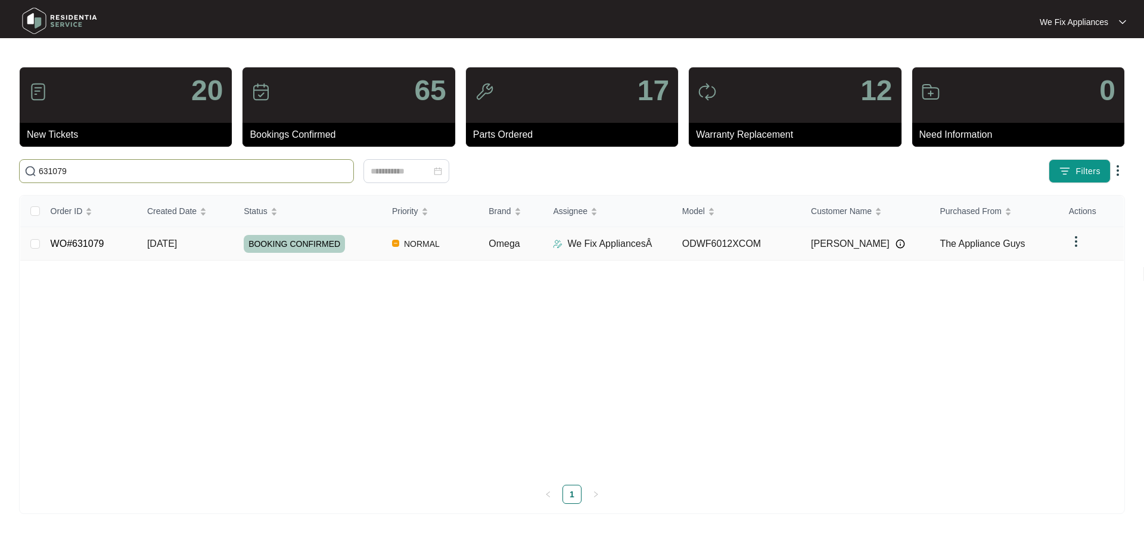
type input "631079"
click at [99, 241] on link "WO#631079" at bounding box center [78, 243] width 54 height 10
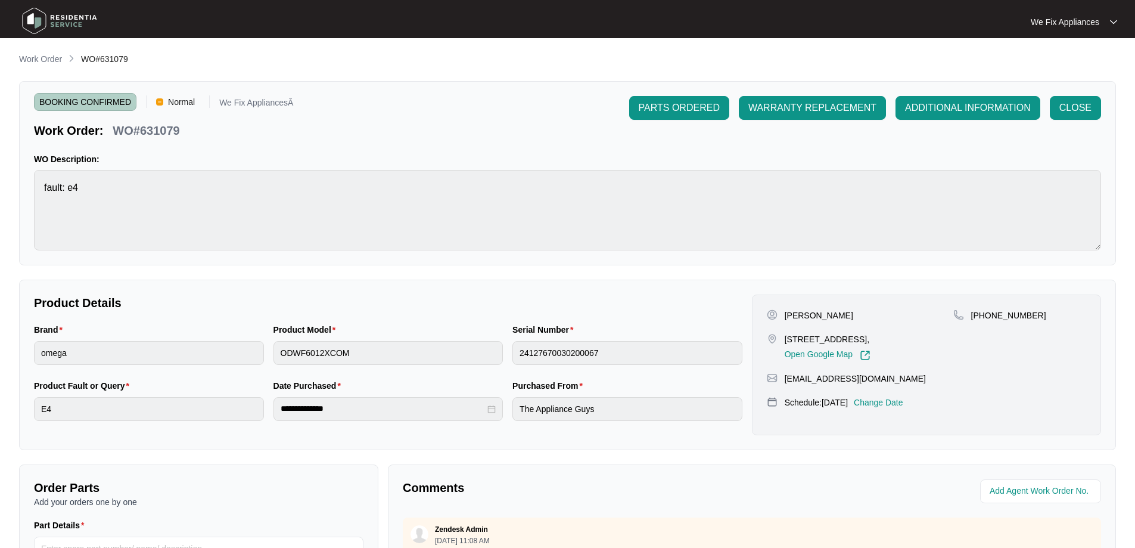
click at [76, 29] on img at bounding box center [59, 21] width 83 height 36
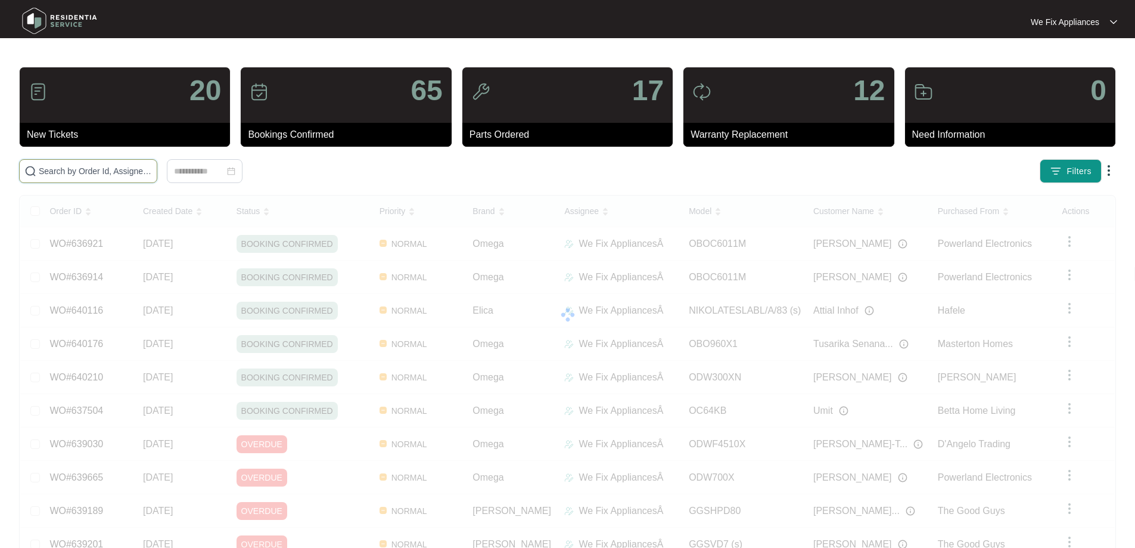
drag, startPoint x: 146, startPoint y: 164, endPoint x: 103, endPoint y: 169, distance: 43.2
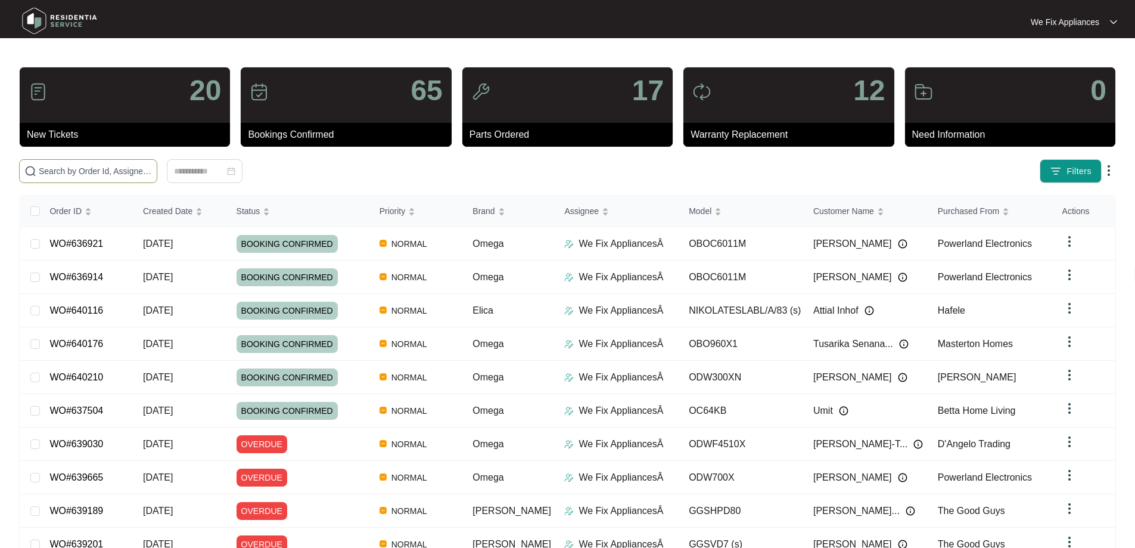
paste input "639946"
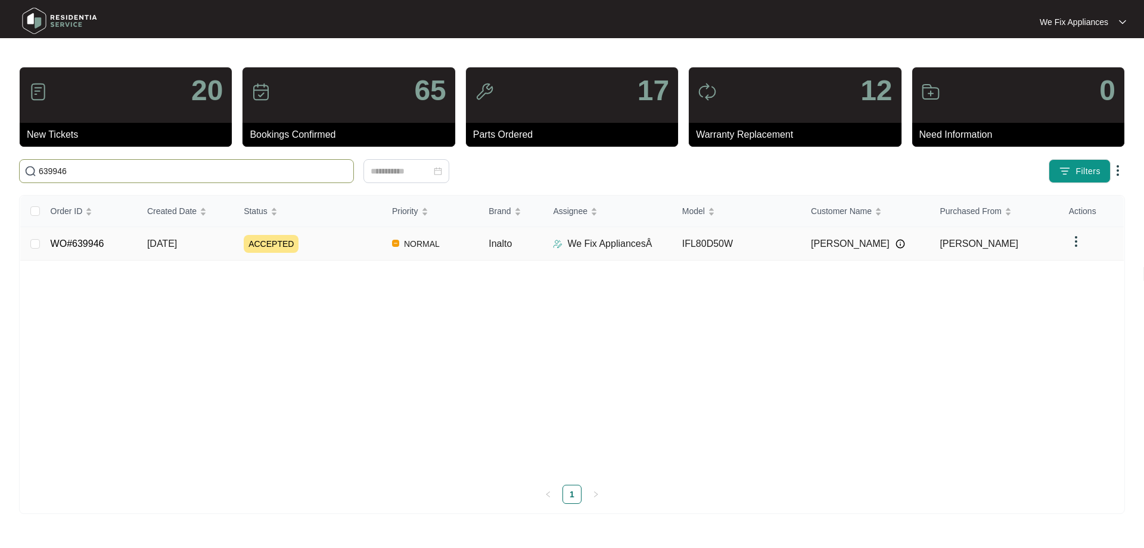
type input "639946"
click at [82, 244] on link "WO#639946" at bounding box center [78, 243] width 54 height 10
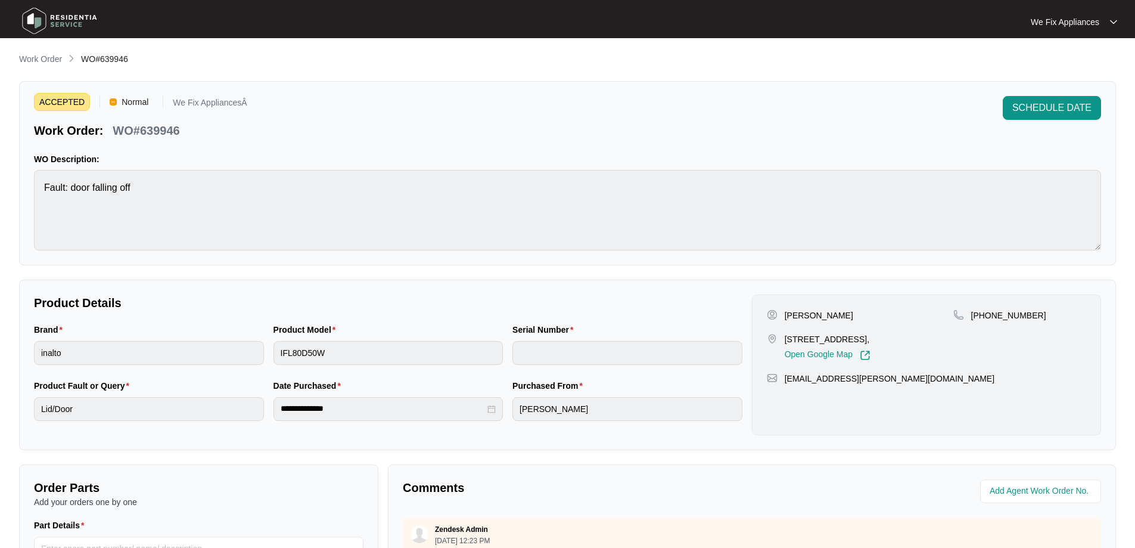
click at [1045, 114] on span "SCHEDULE DATE" at bounding box center [1051, 108] width 79 height 14
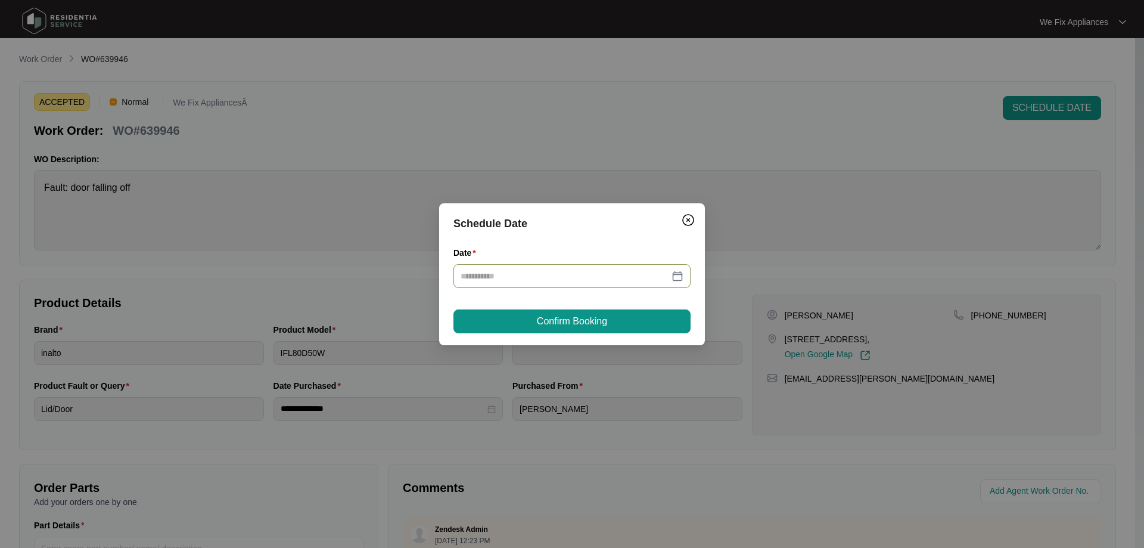
click at [573, 274] on div at bounding box center [571, 276] width 237 height 24
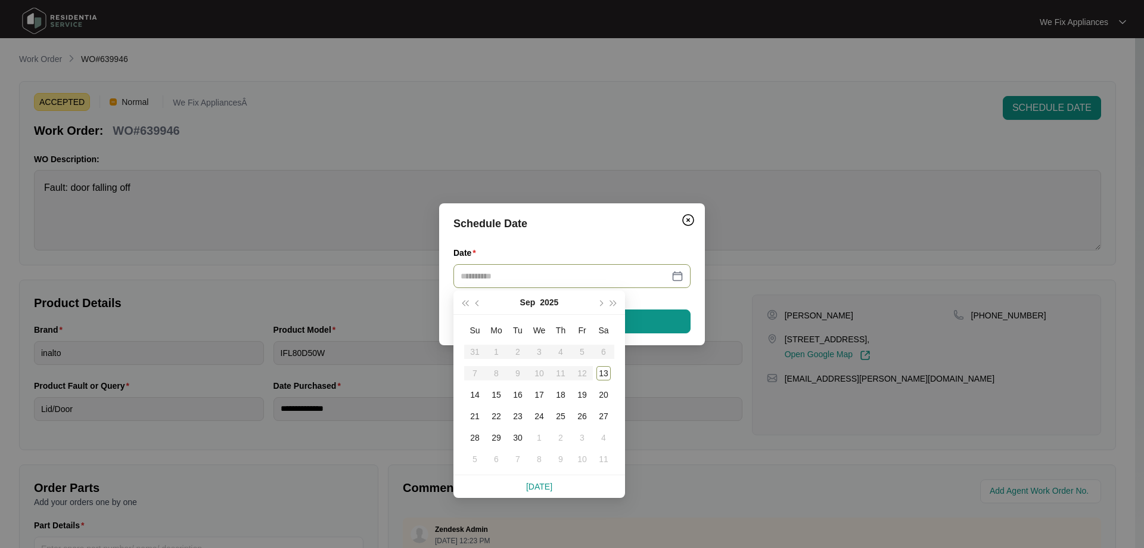
type input "**********"
drag, startPoint x: 562, startPoint y: 396, endPoint x: 566, endPoint y: 380, distance: 16.6
click at [561, 396] on div "18" at bounding box center [561, 394] width 14 height 14
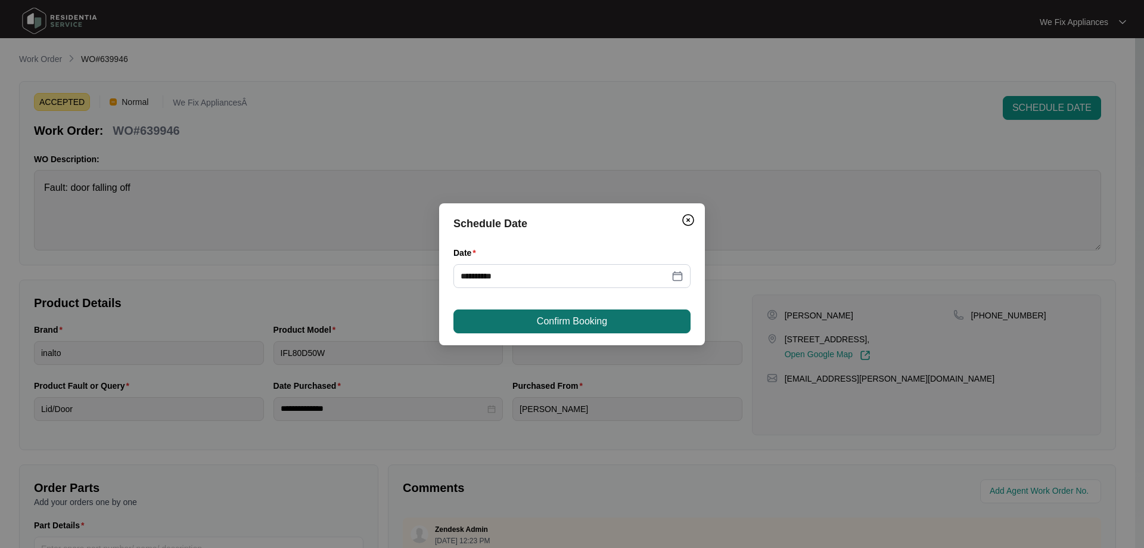
click at [592, 328] on span "Confirm Booking" at bounding box center [572, 321] width 70 height 14
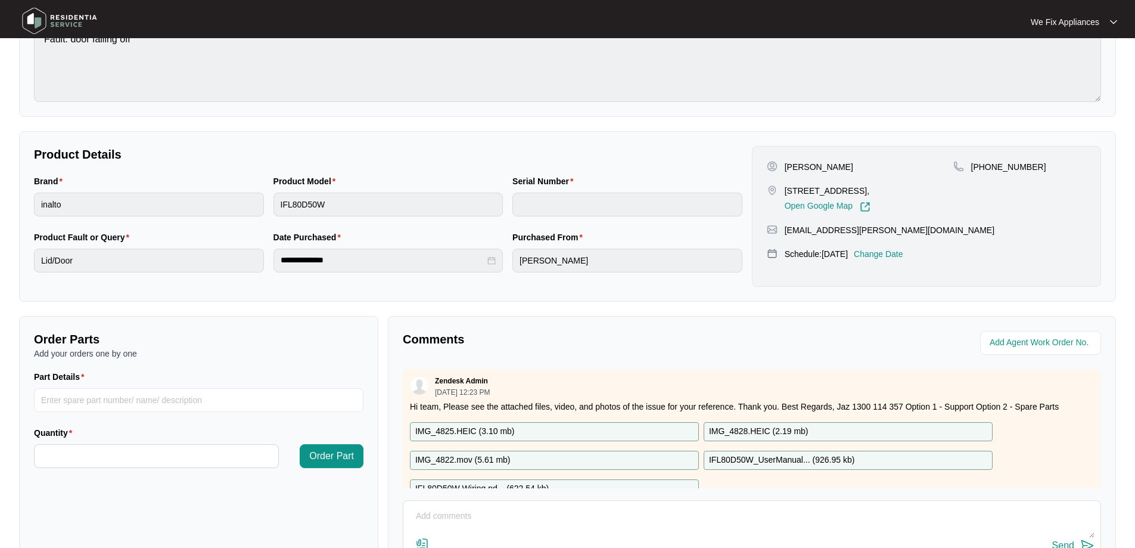
scroll to position [243, 0]
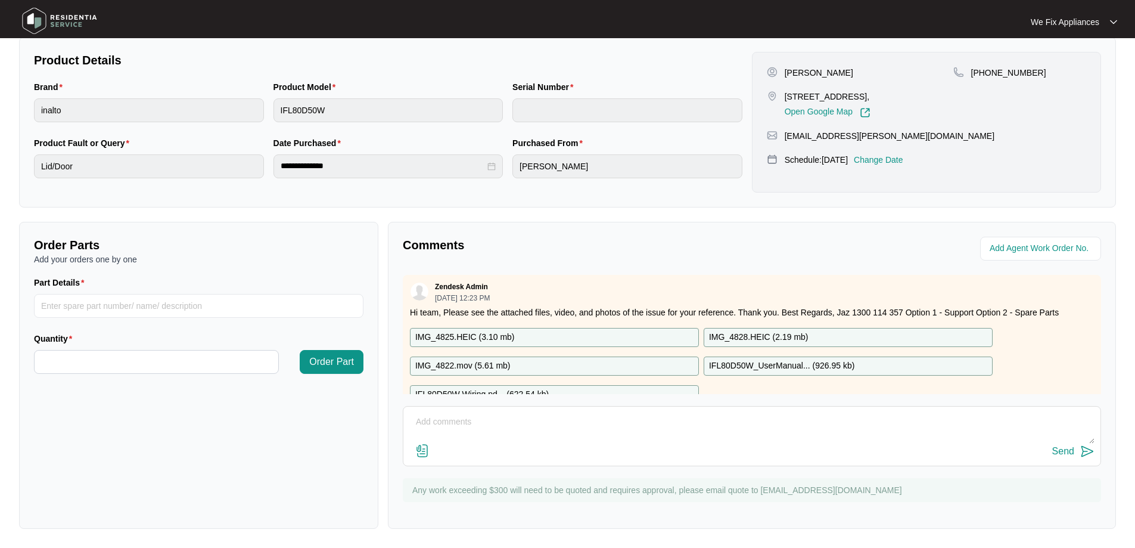
click at [560, 437] on textarea at bounding box center [751, 427] width 685 height 31
paste textarea "18/[STREET_ADDRESS]"
click at [728, 420] on textarea "Hi team, fyi- customer has moved and the new address is [STREET_ADDRESS] artarm…" at bounding box center [751, 427] width 685 height 31
click at [856, 426] on textarea "Hi team, fyi- customer has moved and the new address is [STREET_ADDRESS][GEOGRA…" at bounding box center [751, 427] width 685 height 31
type textarea "Hi team, fyi- customer has moved and the new address is [STREET_ADDRESS][GEOGRA…"
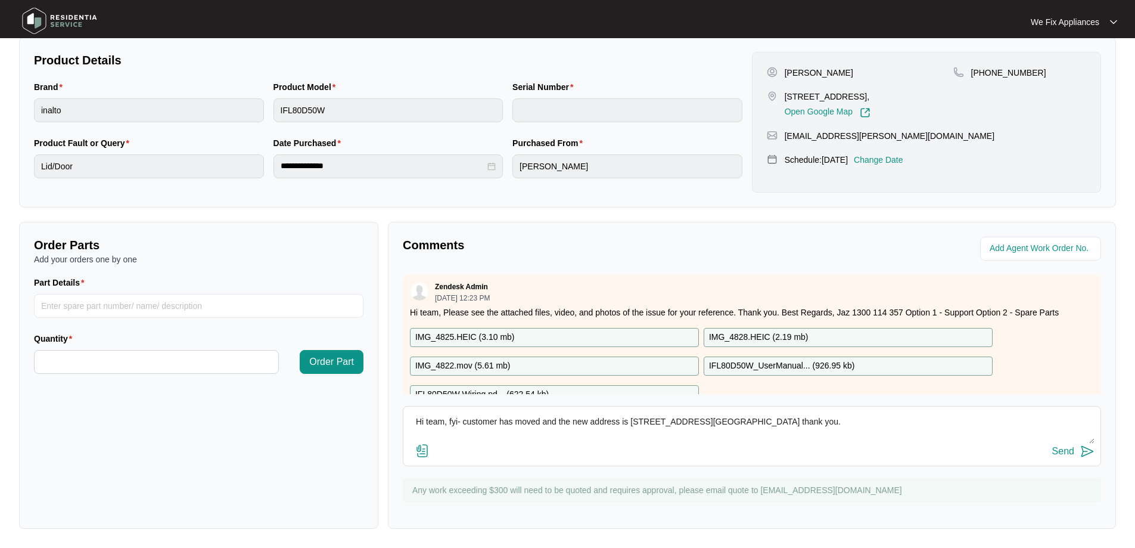
click at [822, 443] on div "Send" at bounding box center [751, 451] width 685 height 16
click at [1060, 449] on div "Send" at bounding box center [1063, 451] width 22 height 11
click at [77, 25] on img at bounding box center [59, 21] width 83 height 36
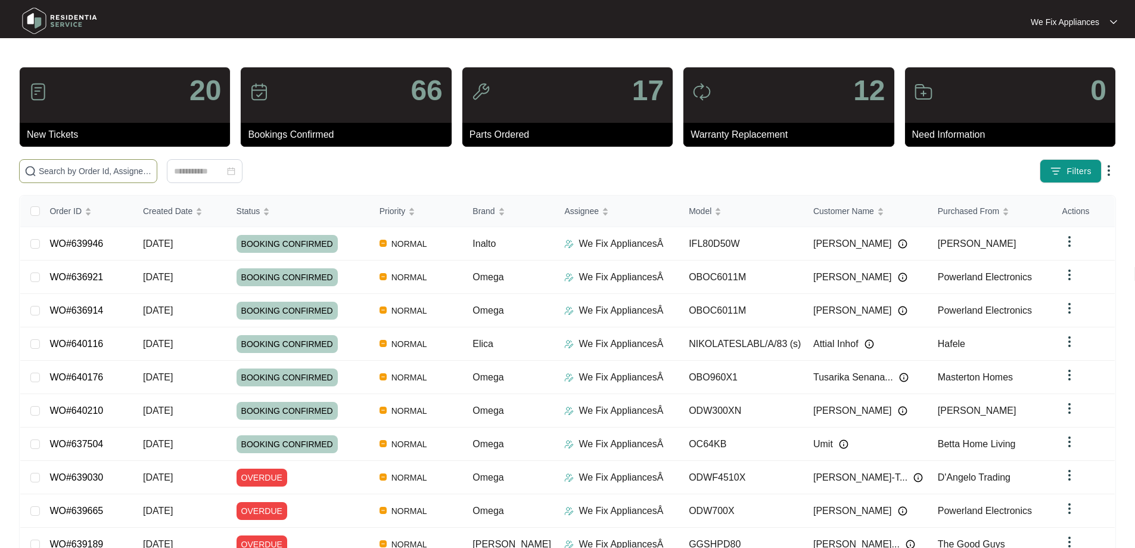
drag, startPoint x: 88, startPoint y: 159, endPoint x: 69, endPoint y: 164, distance: 20.2
drag, startPoint x: 69, startPoint y: 164, endPoint x: 61, endPoint y: 160, distance: 8.8
drag, startPoint x: 61, startPoint y: 160, endPoint x: 48, endPoint y: 170, distance: 16.1
paste input "635290"
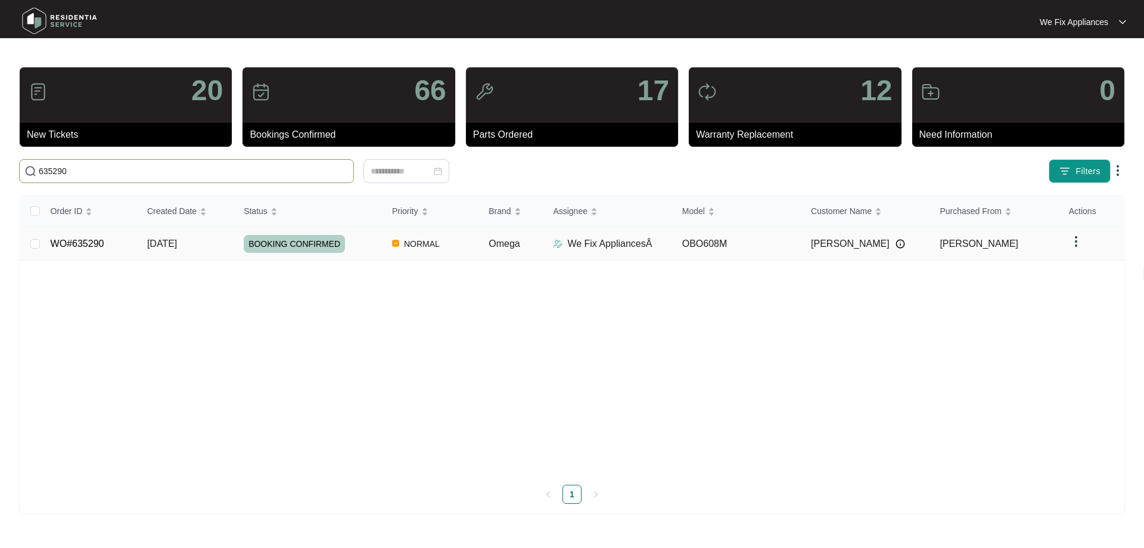
type input "635290"
click at [91, 248] on link "WO#635290" at bounding box center [78, 243] width 54 height 10
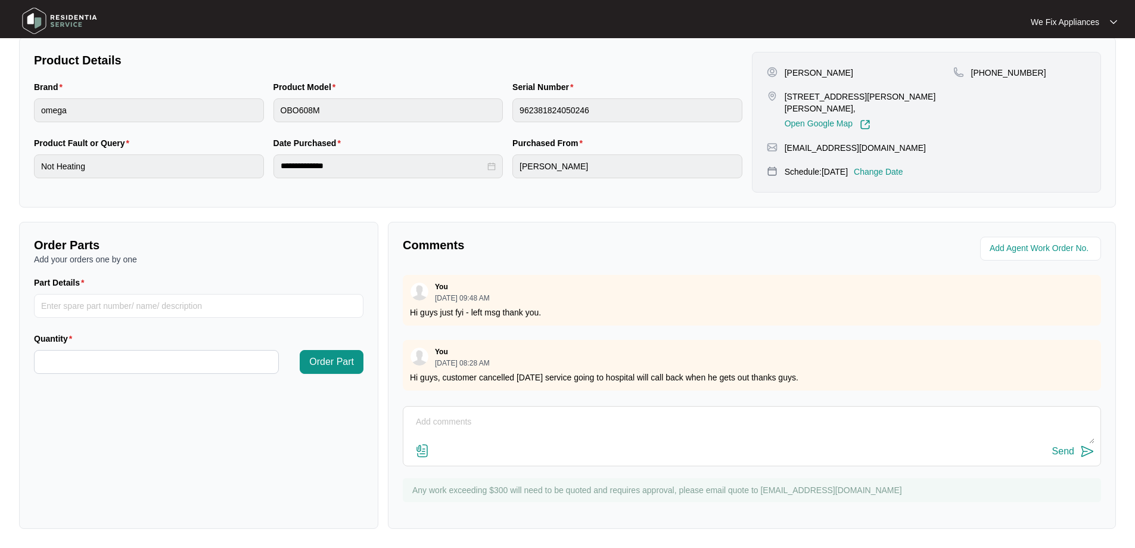
scroll to position [82, 0]
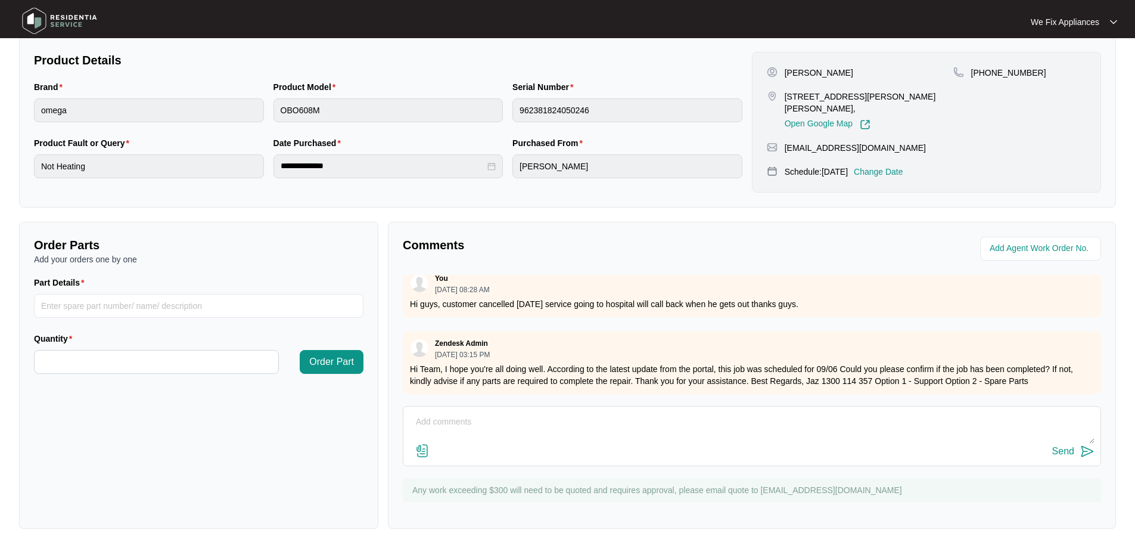
click at [54, 30] on img at bounding box center [59, 21] width 83 height 36
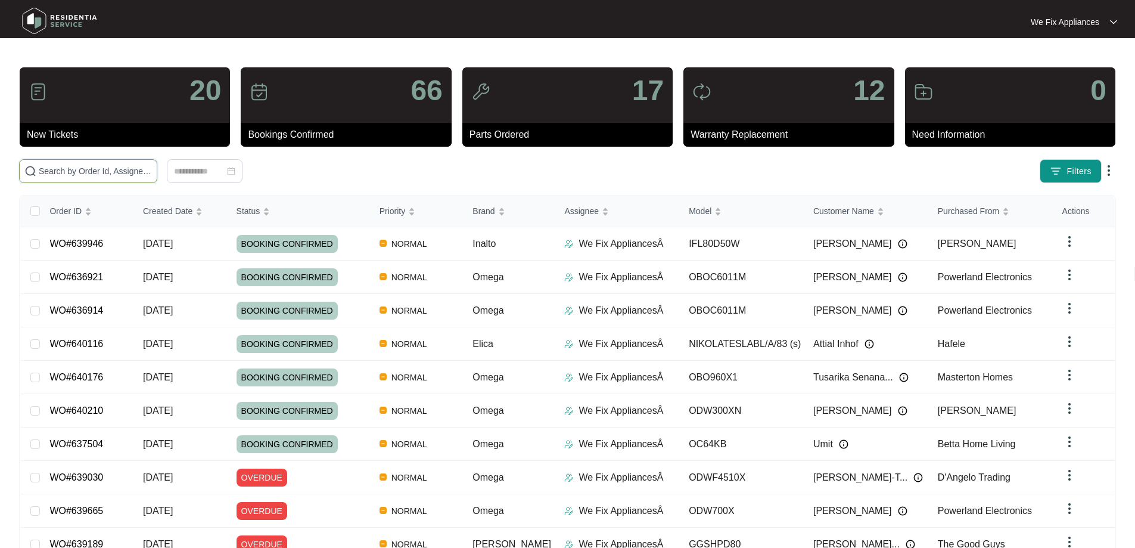
drag, startPoint x: 73, startPoint y: 156, endPoint x: 48, endPoint y: 164, distance: 26.4
paste input "635290"
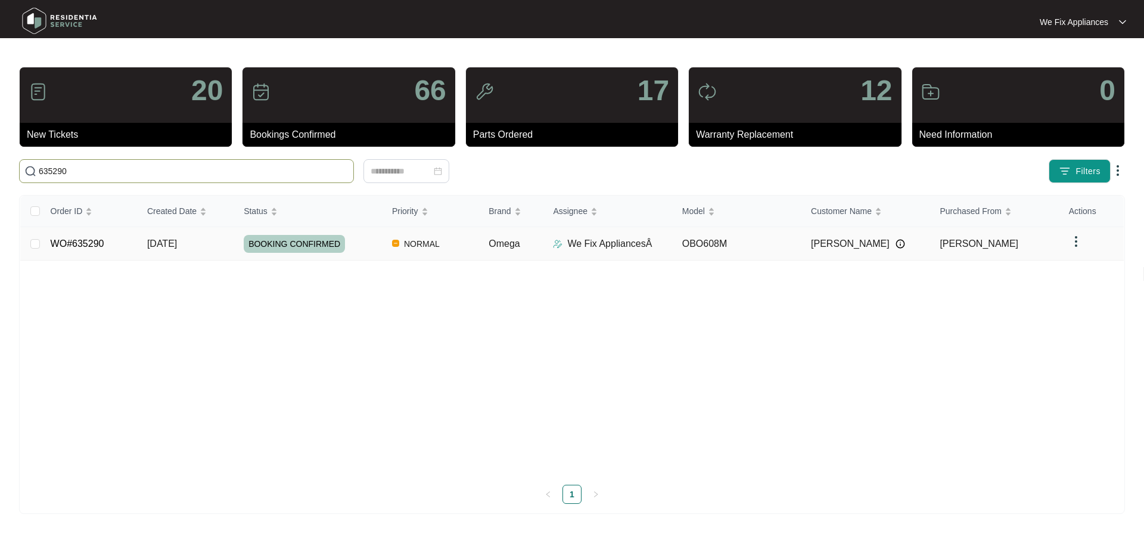
type input "635290"
click at [97, 240] on link "WO#635290" at bounding box center [78, 243] width 54 height 10
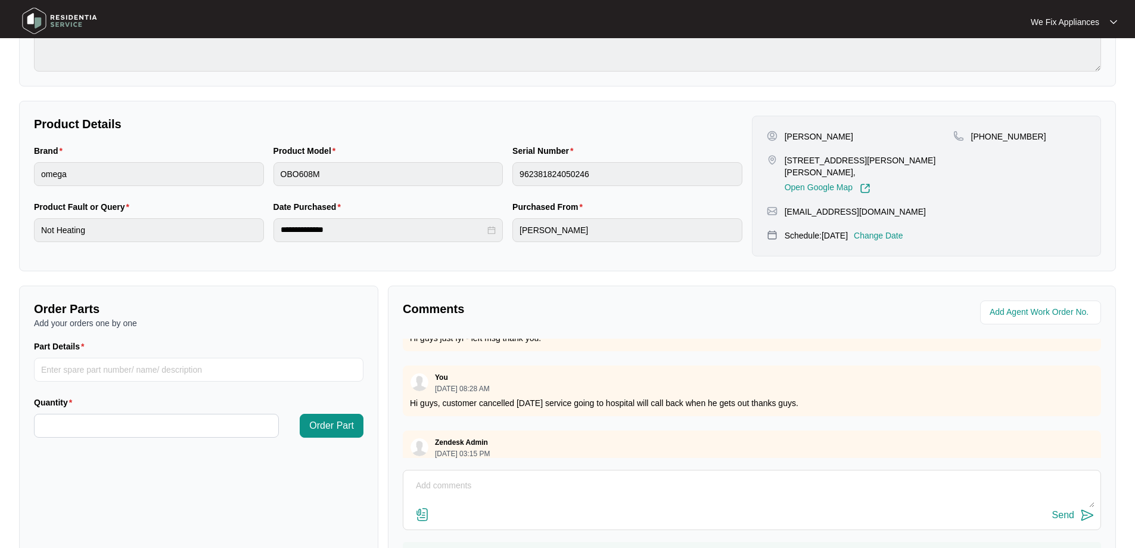
scroll to position [159, 0]
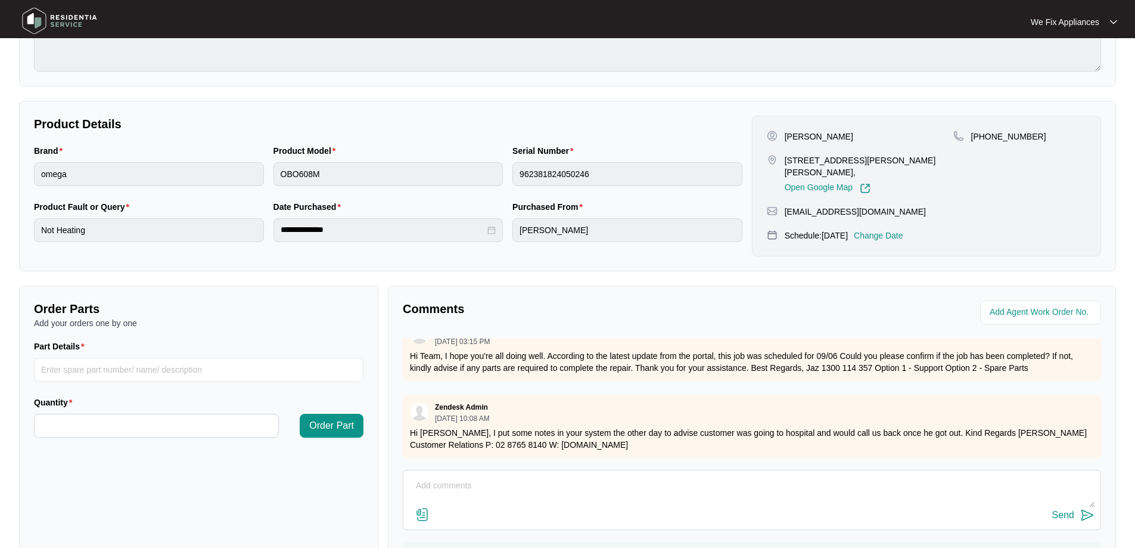
click at [60, 26] on img at bounding box center [59, 21] width 83 height 36
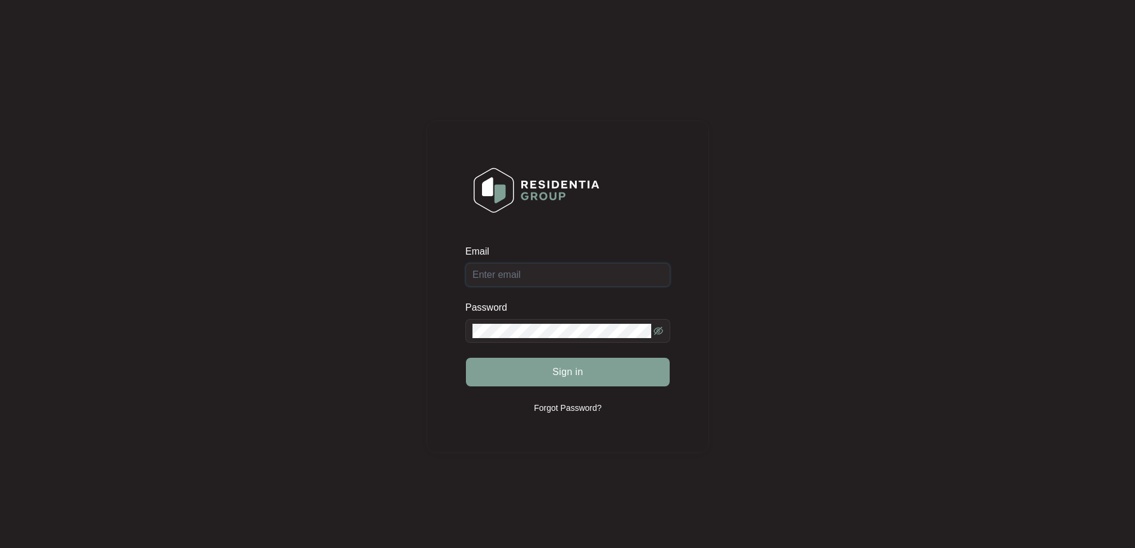
click at [575, 278] on div "Email" at bounding box center [567, 266] width 205 height 42
type input "[EMAIL_ADDRESS][DOMAIN_NAME]"
click at [522, 369] on button "Sign in" at bounding box center [568, 372] width 204 height 29
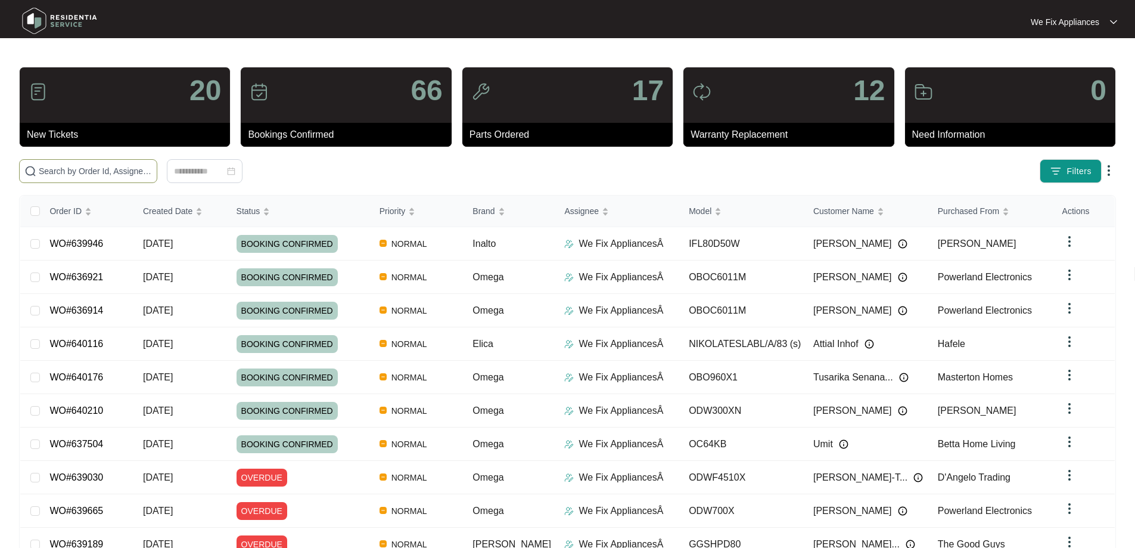
paste input "639928"
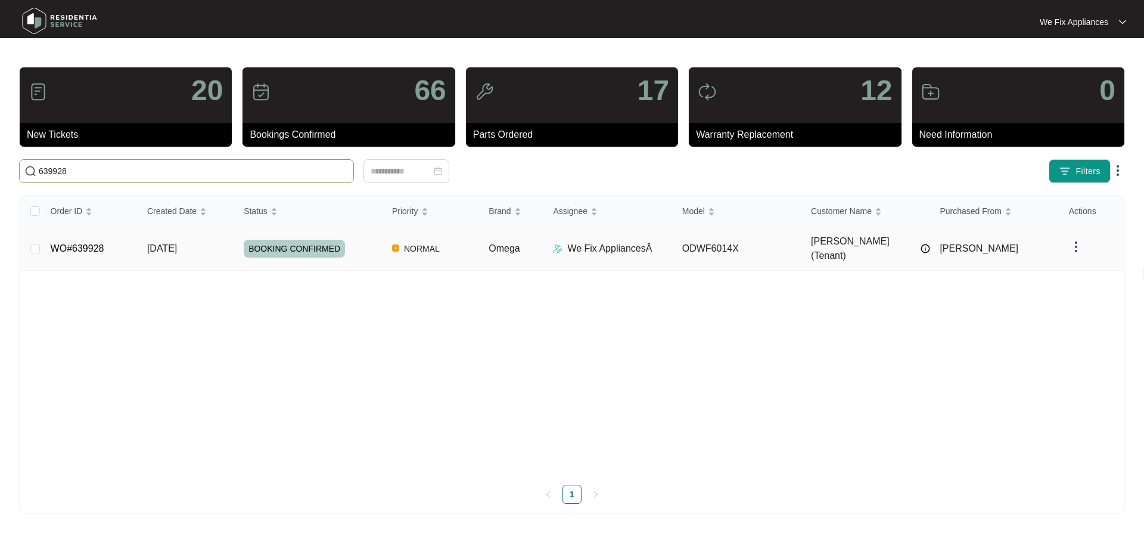
type input "639928"
click at [73, 243] on link "WO#639928" at bounding box center [78, 248] width 54 height 10
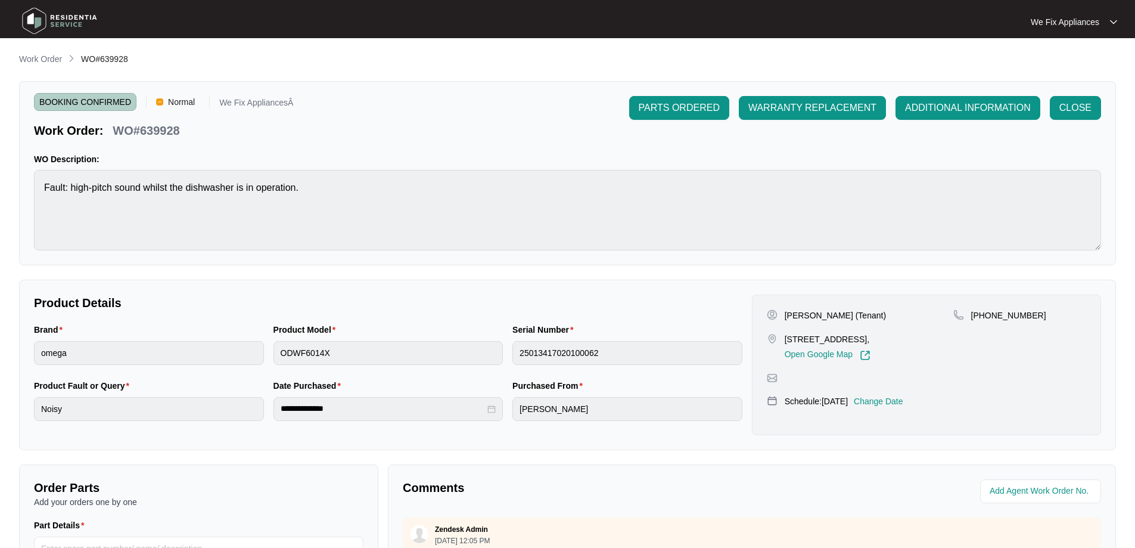
click at [51, 22] on img at bounding box center [59, 21] width 83 height 36
